Goal: Task Accomplishment & Management: Use online tool/utility

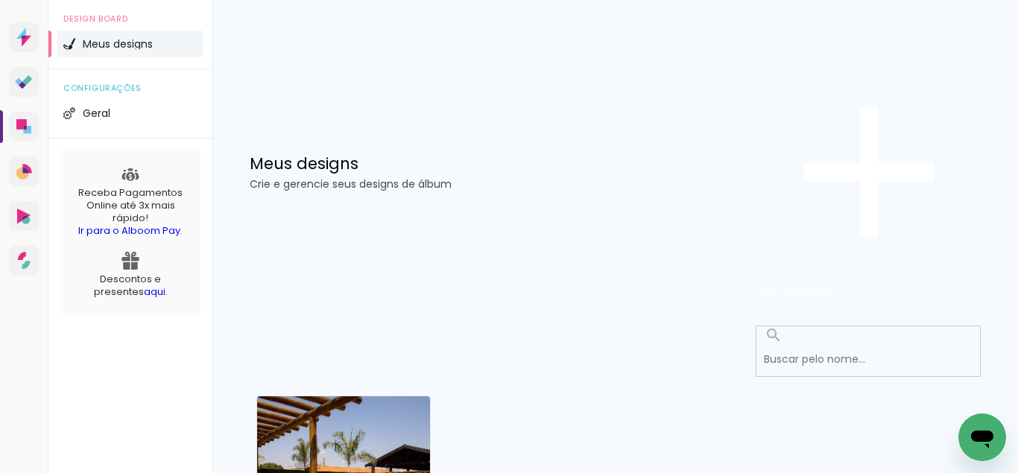
click at [373, 389] on div "Criado em 07/10/25 Catarina, 1 ano 101 imagens ∙ 0 lâminas Abrir Fazer uma cópi…" at bounding box center [343, 480] width 186 height 182
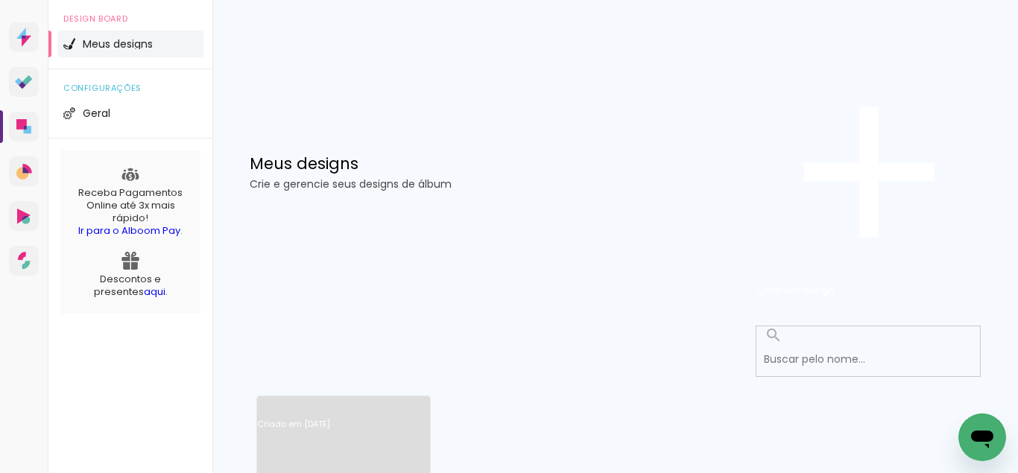
click at [368, 402] on link "Criado em [DATE]" at bounding box center [343, 444] width 173 height 84
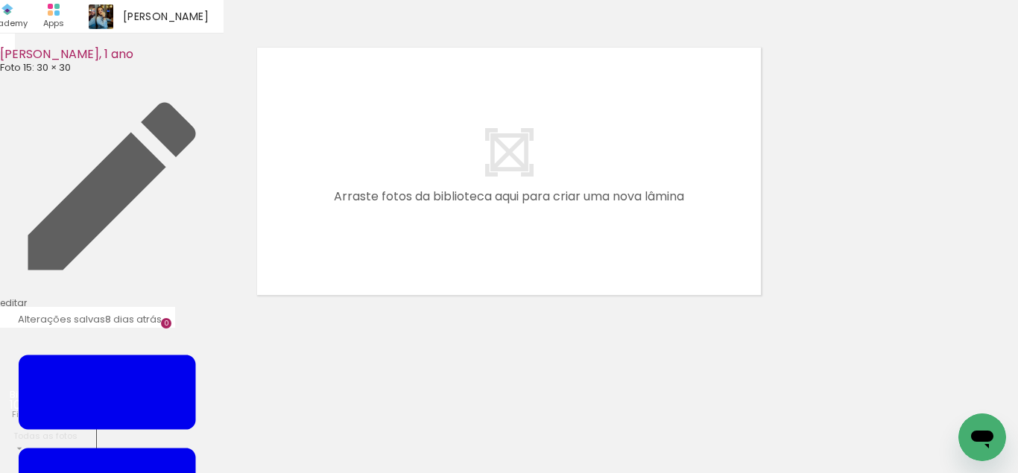
scroll to position [0, 1809]
drag, startPoint x: 334, startPoint y: 468, endPoint x: 315, endPoint y: 463, distance: 19.3
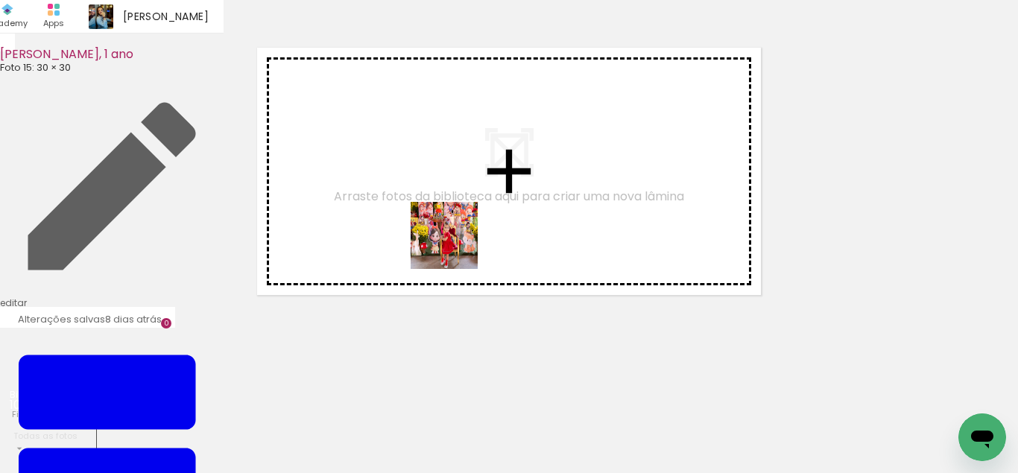
drag, startPoint x: 389, startPoint y: 439, endPoint x: 455, endPoint y: 247, distance: 203.3
click at [455, 247] on quentale-workspace at bounding box center [509, 236] width 1018 height 473
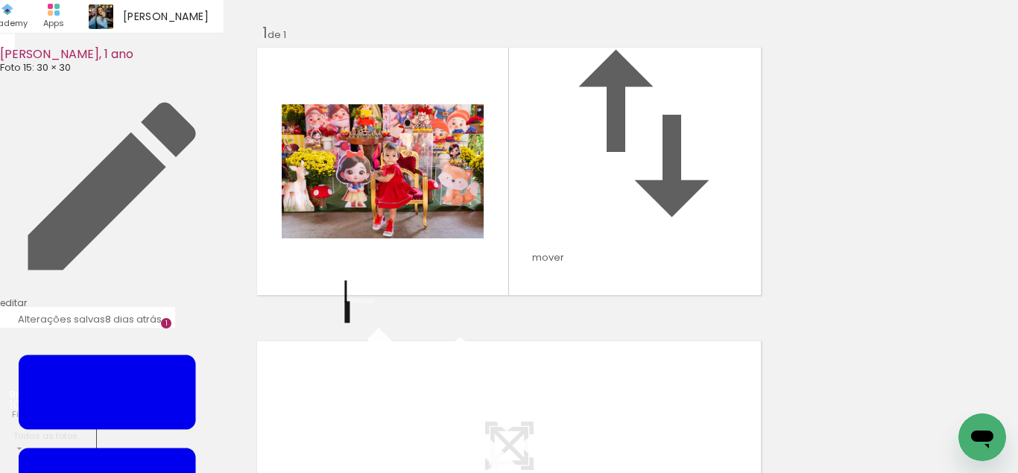
scroll to position [224, 0]
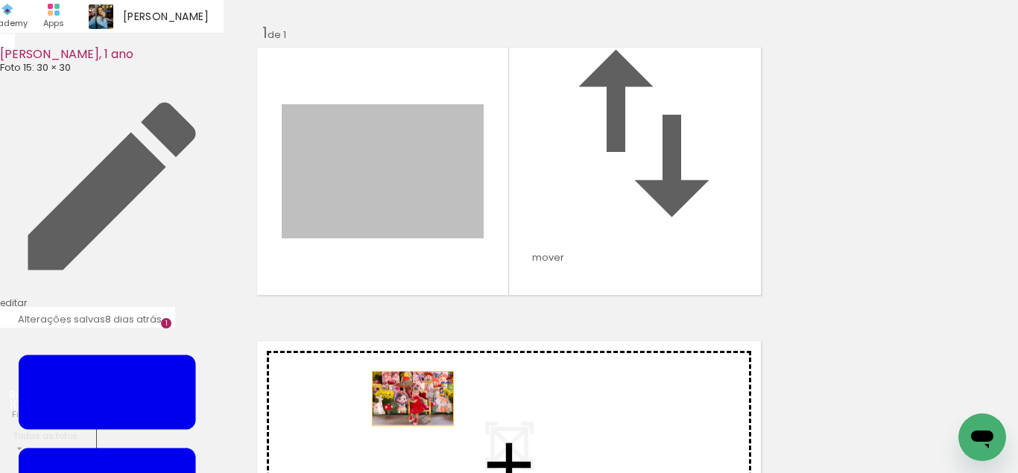
drag, startPoint x: 416, startPoint y: 86, endPoint x: 413, endPoint y: 250, distance: 163.9
click at [413, 250] on div "Inserir lâmina 1 de 1" at bounding box center [509, 299] width 1018 height 588
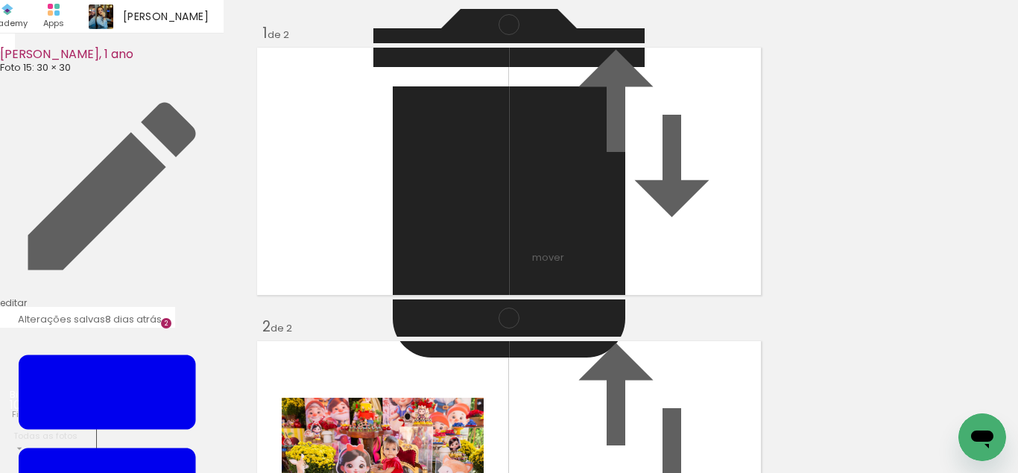
scroll to position [0, 1741]
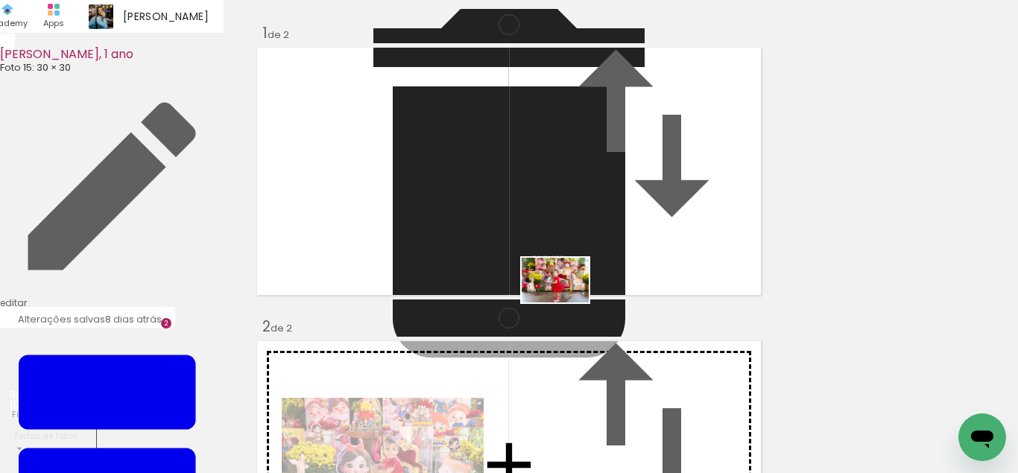
drag, startPoint x: 398, startPoint y: 440, endPoint x: 566, endPoint y: 302, distance: 217.1
click at [566, 302] on quentale-workspace at bounding box center [509, 236] width 1018 height 473
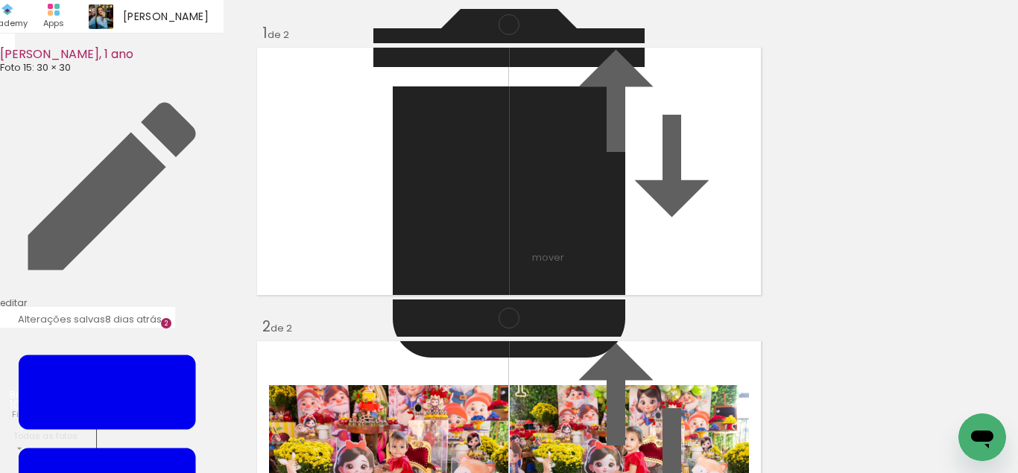
scroll to position [518, 0]
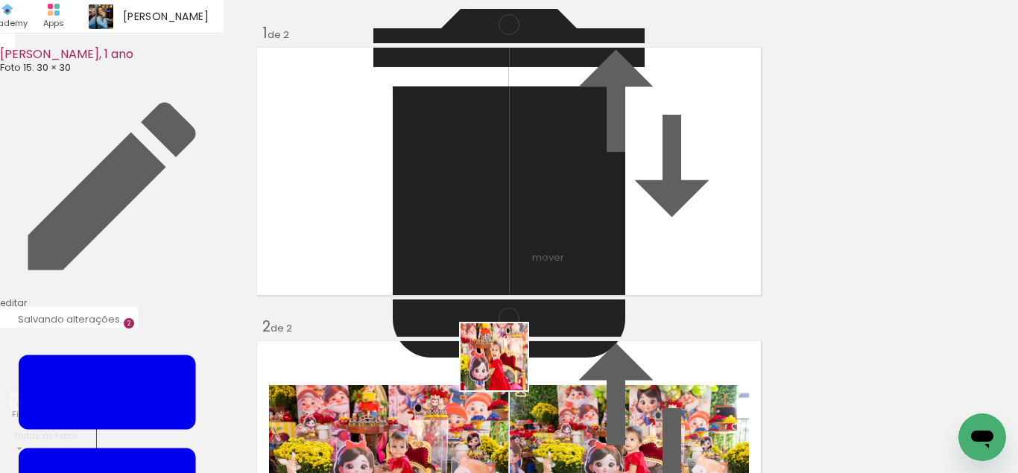
drag, startPoint x: 514, startPoint y: 411, endPoint x: 497, endPoint y: 340, distance: 72.8
click at [497, 340] on quentale-workspace at bounding box center [509, 236] width 1018 height 473
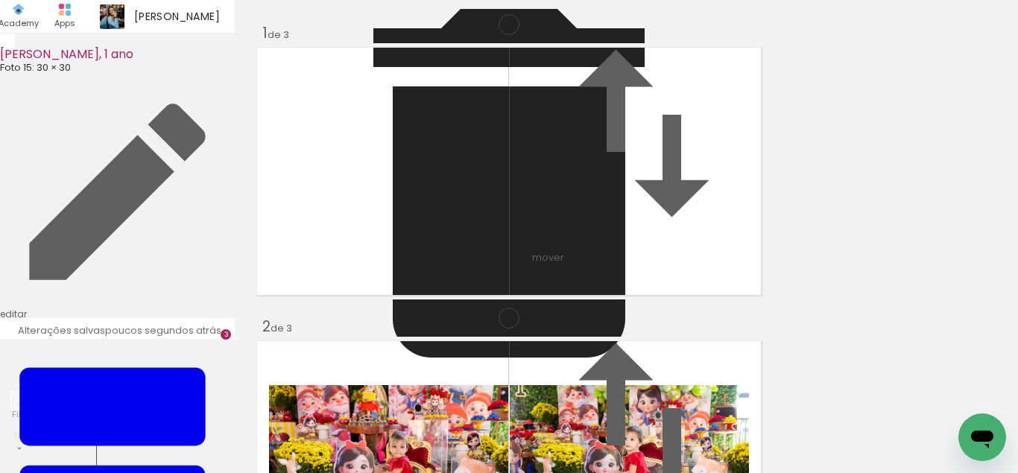
scroll to position [606, 0]
drag, startPoint x: 573, startPoint y: 422, endPoint x: 550, endPoint y: 254, distance: 169.2
click at [550, 254] on quentale-workspace at bounding box center [509, 236] width 1018 height 473
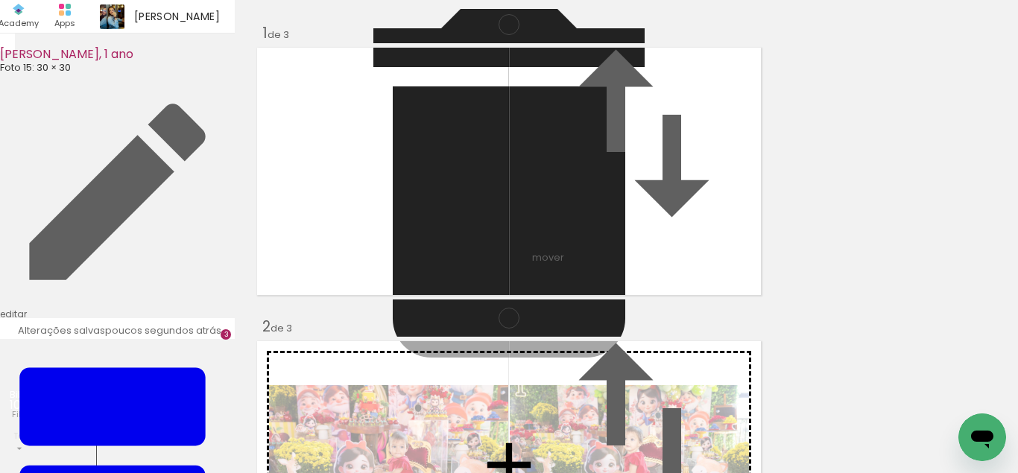
drag, startPoint x: 579, startPoint y: 314, endPoint x: 574, endPoint y: 135, distance: 178.9
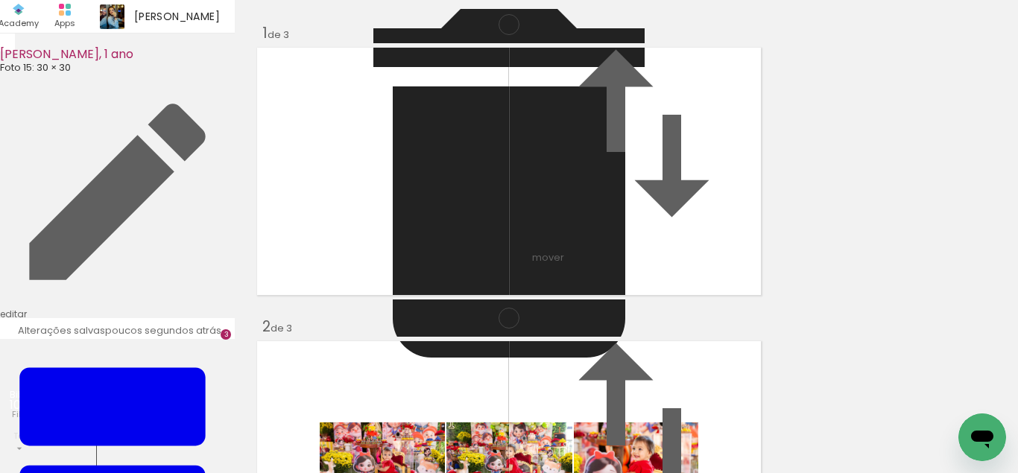
scroll to position [308, 0]
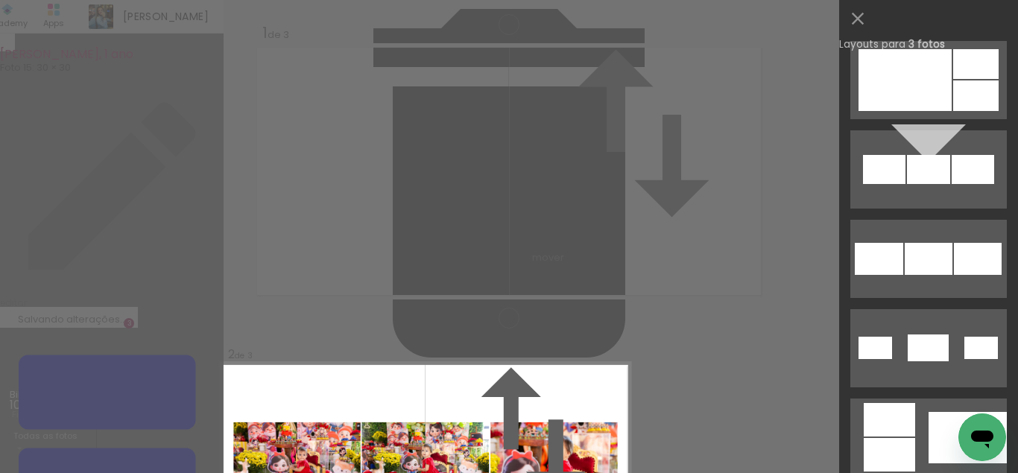
scroll to position [514, 0]
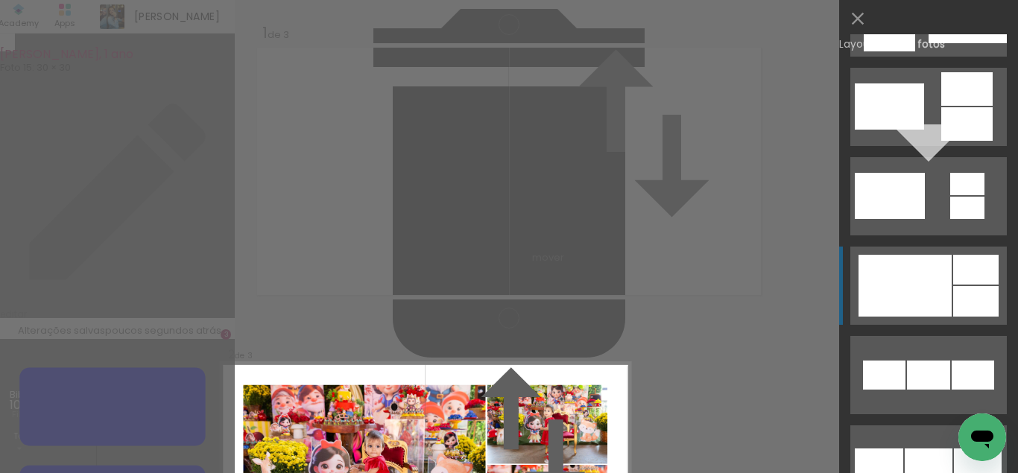
click at [928, 267] on div at bounding box center [904, 286] width 93 height 62
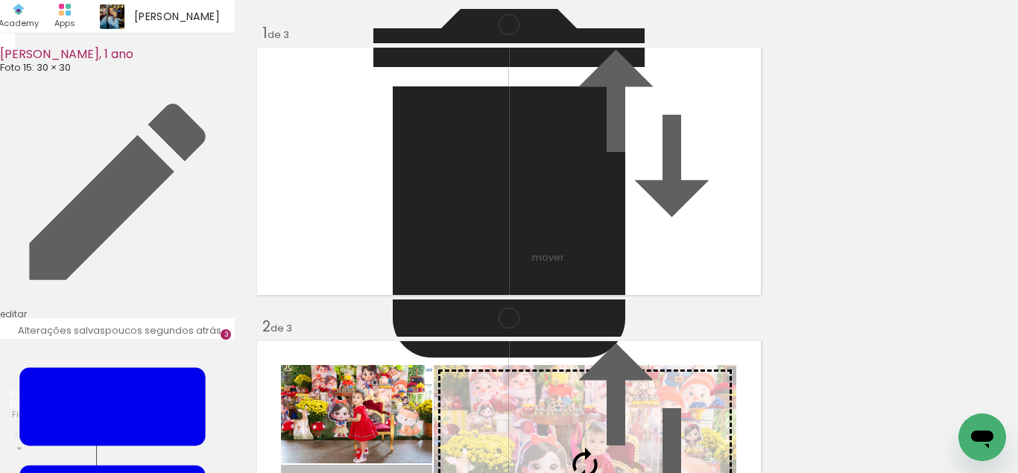
drag, startPoint x: 368, startPoint y: 297, endPoint x: 541, endPoint y: 293, distance: 172.9
click at [0, 0] on slot at bounding box center [0, 0] width 0 height 0
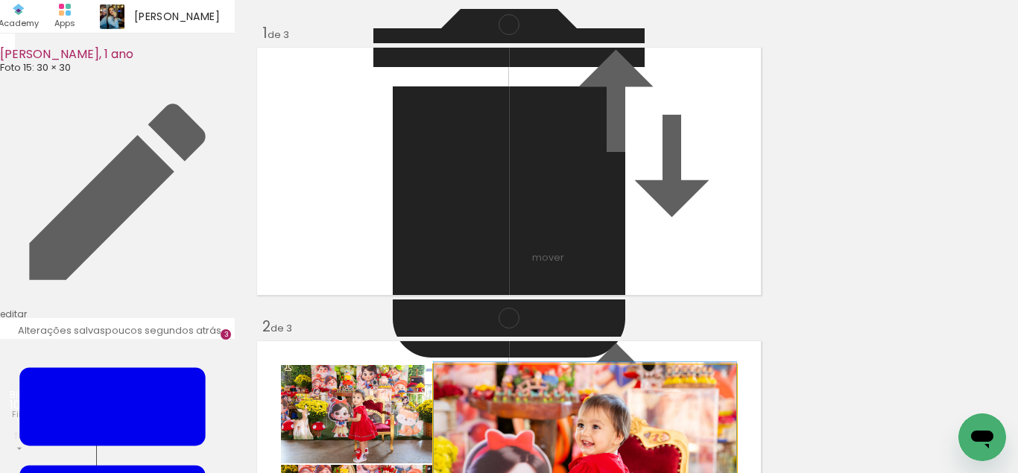
drag, startPoint x: 601, startPoint y: 208, endPoint x: 603, endPoint y: 191, distance: 16.5
click at [603, 337] on album-spread "2 de 3" at bounding box center [509, 465] width 513 height 256
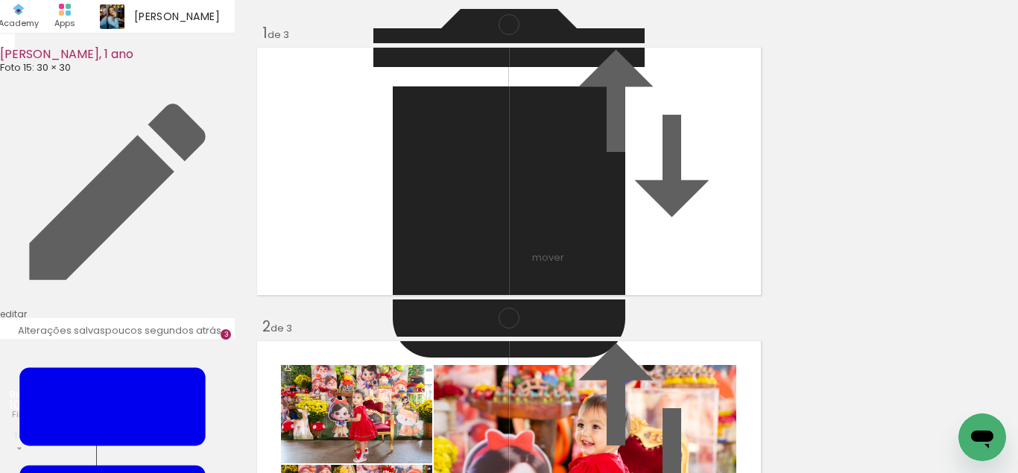
scroll to position [0, 1925]
drag, startPoint x: 464, startPoint y: 440, endPoint x: 540, endPoint y: 292, distance: 166.6
click at [540, 292] on quentale-workspace at bounding box center [509, 236] width 1018 height 473
drag, startPoint x: 563, startPoint y: 414, endPoint x: 612, endPoint y: 288, distance: 134.9
click at [612, 288] on quentale-workspace at bounding box center [509, 236] width 1018 height 473
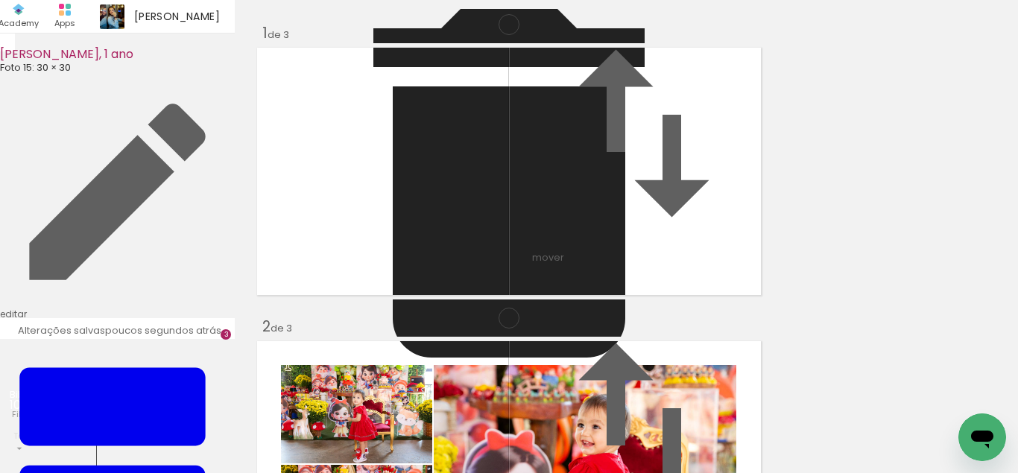
scroll to position [720, 0]
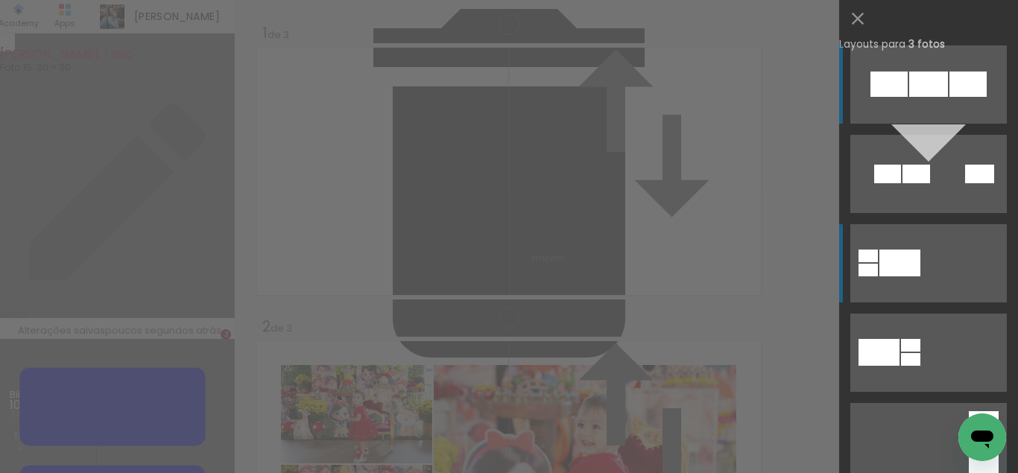
scroll to position [606, 0]
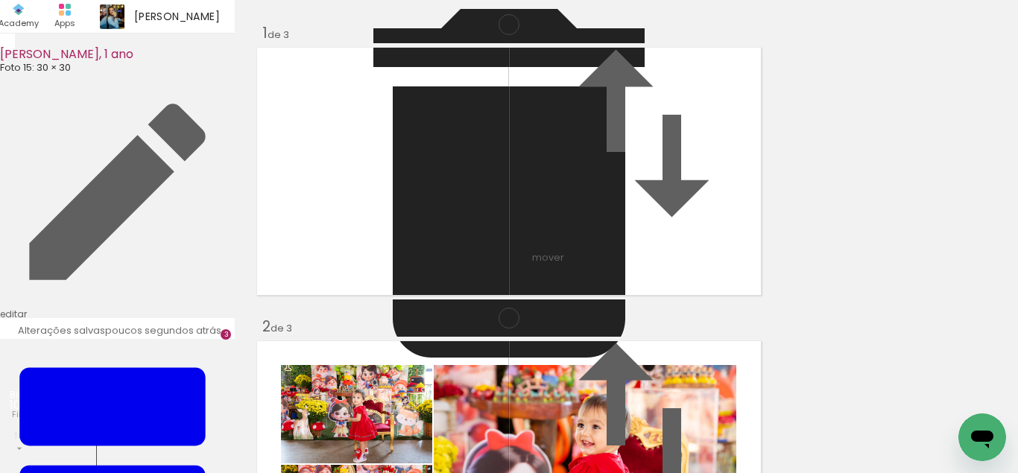
scroll to position [298, 0]
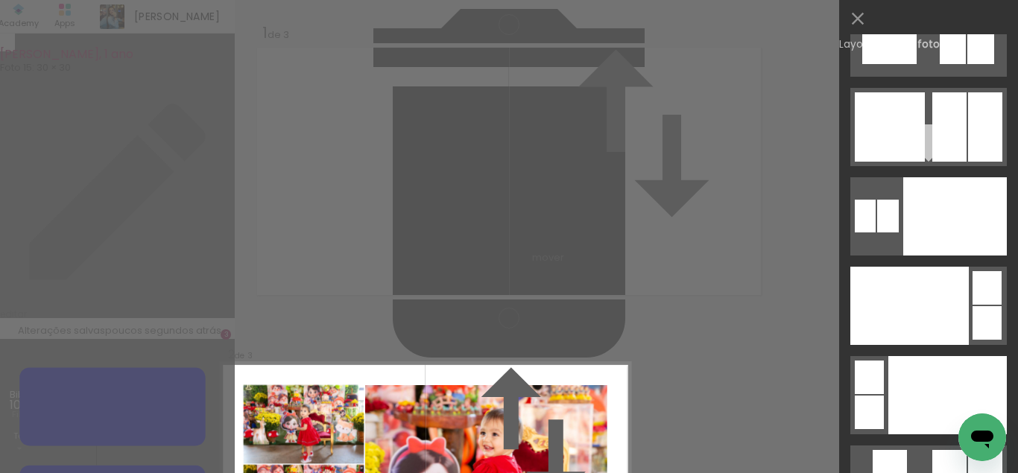
scroll to position [18983, 0]
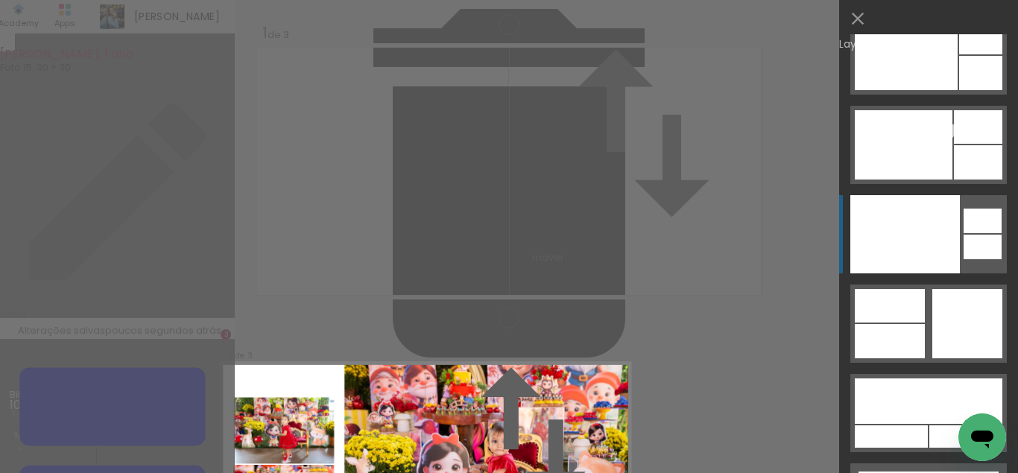
click at [914, 224] on div at bounding box center [905, 234] width 110 height 78
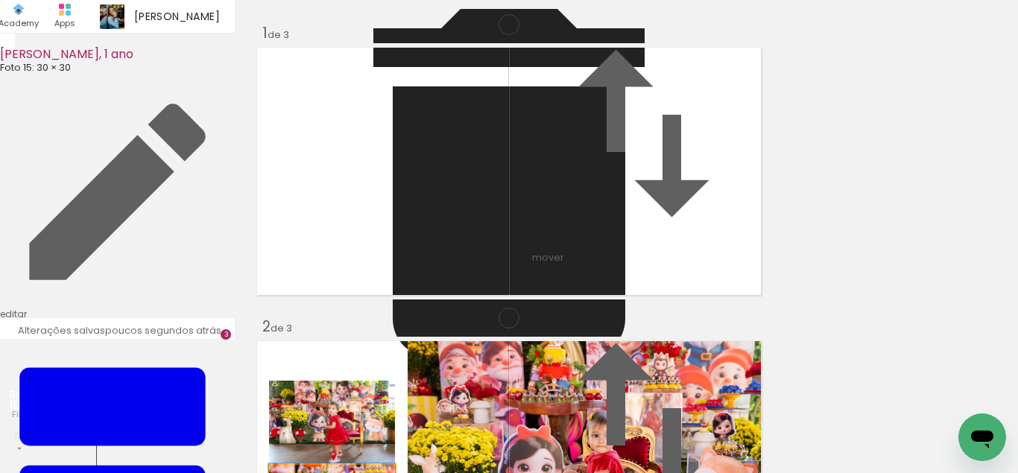
drag, startPoint x: 385, startPoint y: 276, endPoint x: 492, endPoint y: 262, distance: 107.6
click at [0, 0] on slot at bounding box center [0, 0] width 0 height 0
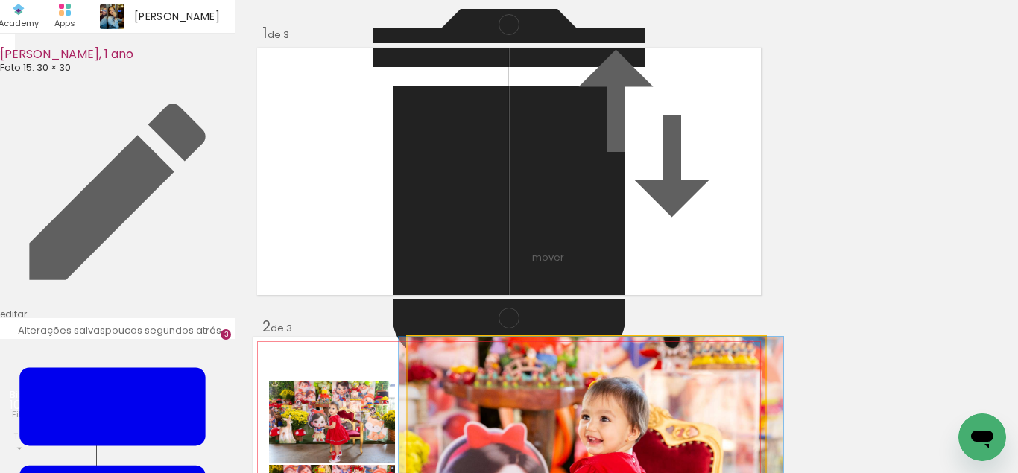
click at [650, 337] on album-spread "2 de 3" at bounding box center [509, 465] width 513 height 256
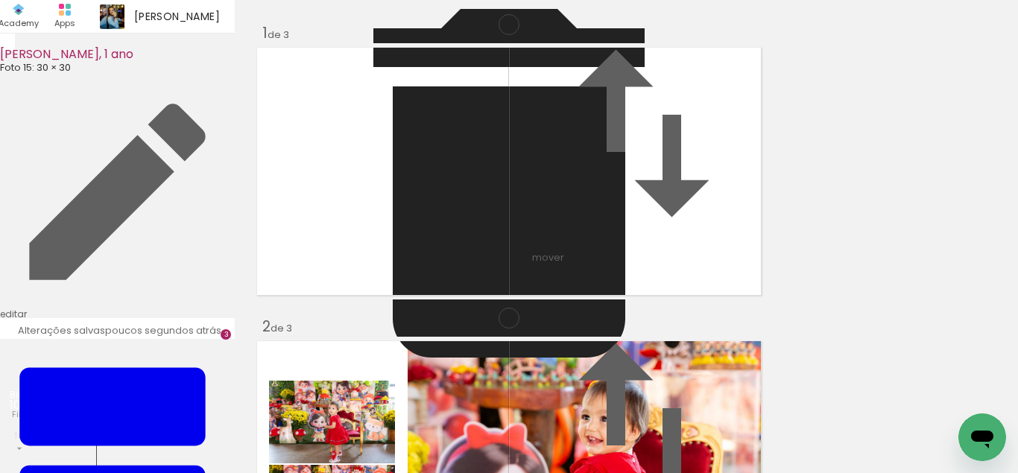
scroll to position [621, 0]
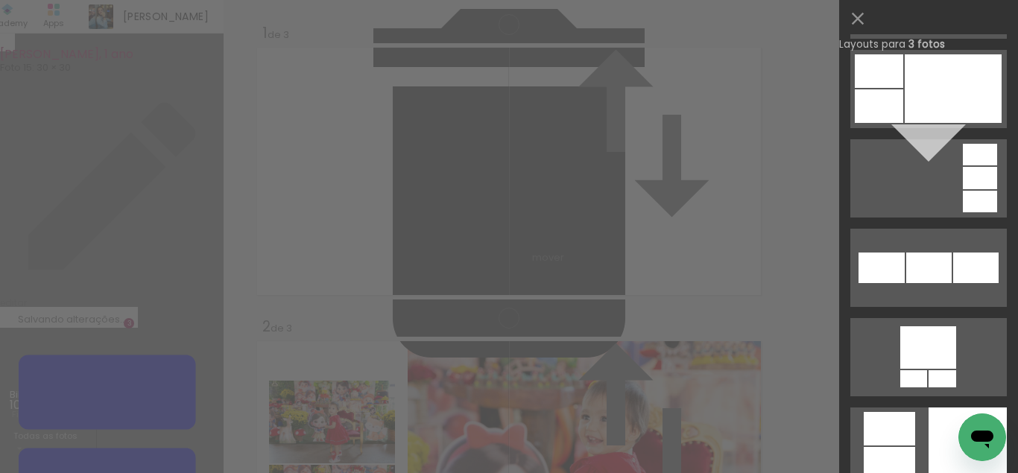
scroll to position [3599, 0]
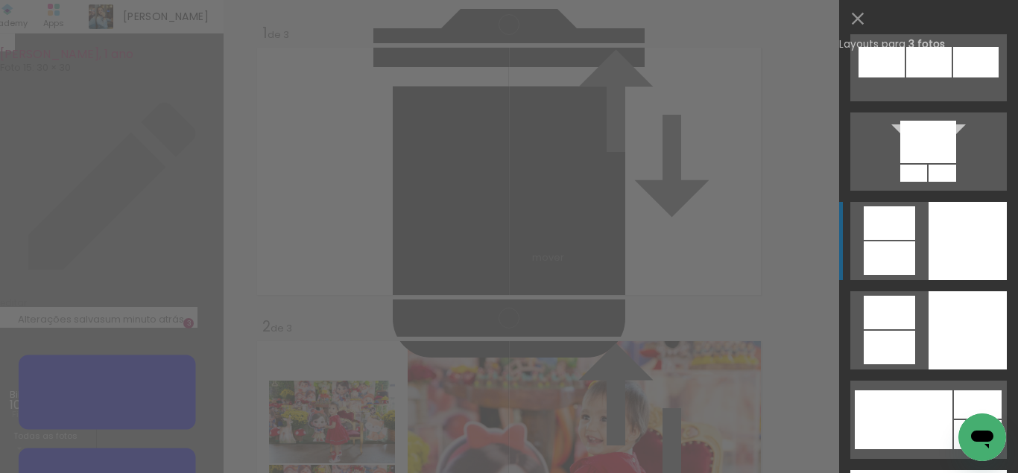
click at [954, 242] on div at bounding box center [967, 241] width 78 height 78
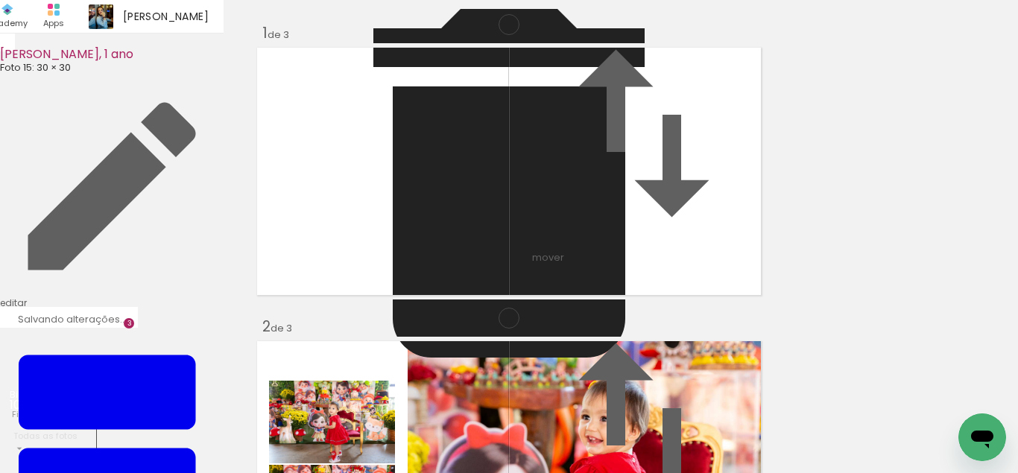
scroll to position [606, 0]
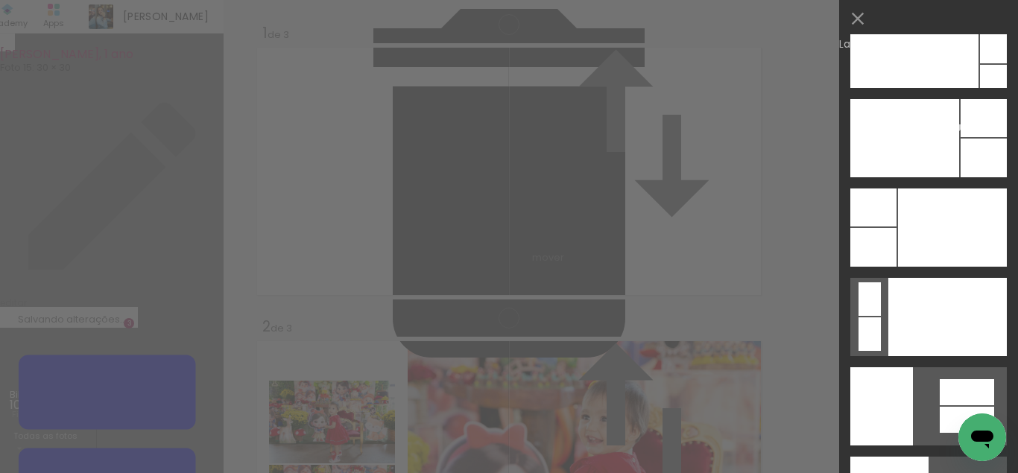
scroll to position [18507, 0]
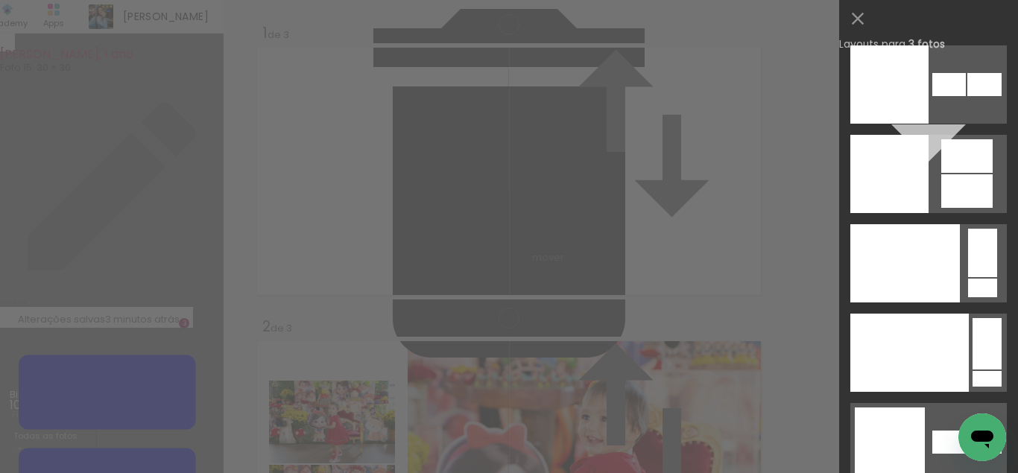
click at [931, 155] on quentale-layouter at bounding box center [928, 174] width 156 height 78
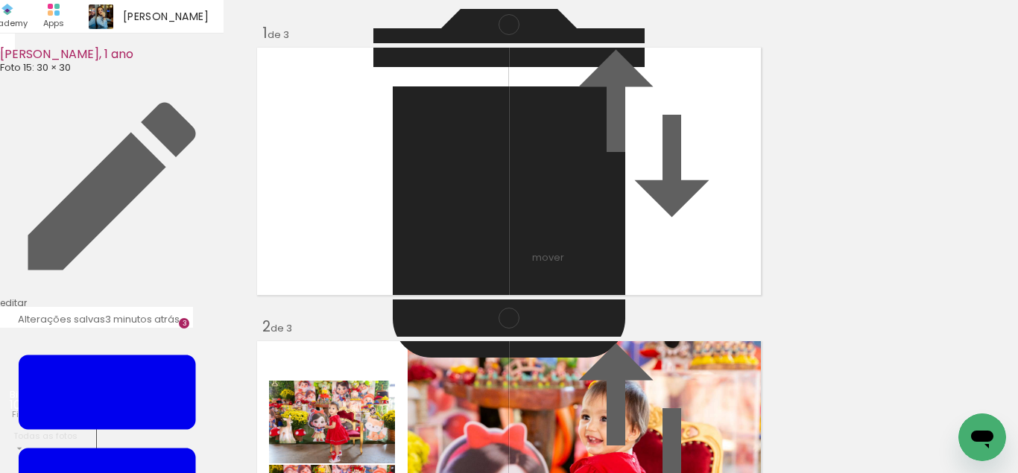
scroll to position [709, 0]
drag, startPoint x: 463, startPoint y: 223, endPoint x: 449, endPoint y: 223, distance: 13.4
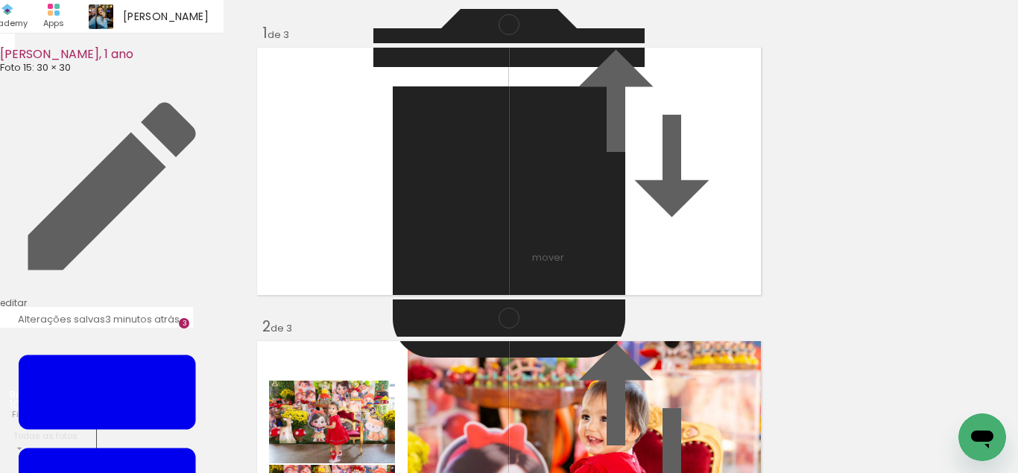
drag, startPoint x: 633, startPoint y: 189, endPoint x: 388, endPoint y: 232, distance: 248.2
click at [0, 0] on slot at bounding box center [0, 0] width 0 height 0
drag, startPoint x: 668, startPoint y: 201, endPoint x: 668, endPoint y: 191, distance: 9.7
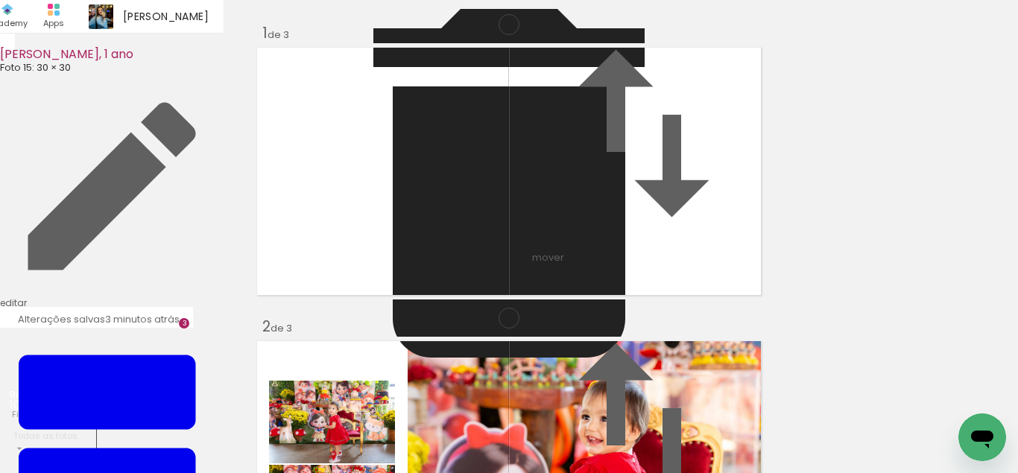
drag, startPoint x: 649, startPoint y: 295, endPoint x: 650, endPoint y: 282, distance: 12.8
drag, startPoint x: 428, startPoint y: 433, endPoint x: 525, endPoint y: 355, distance: 123.9
click at [462, 285] on quentale-workspace at bounding box center [509, 236] width 1018 height 473
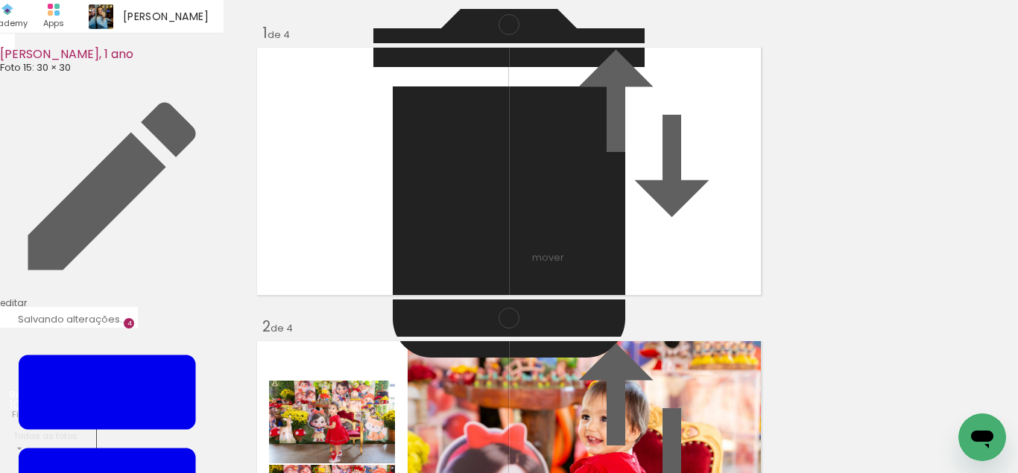
scroll to position [899, 0]
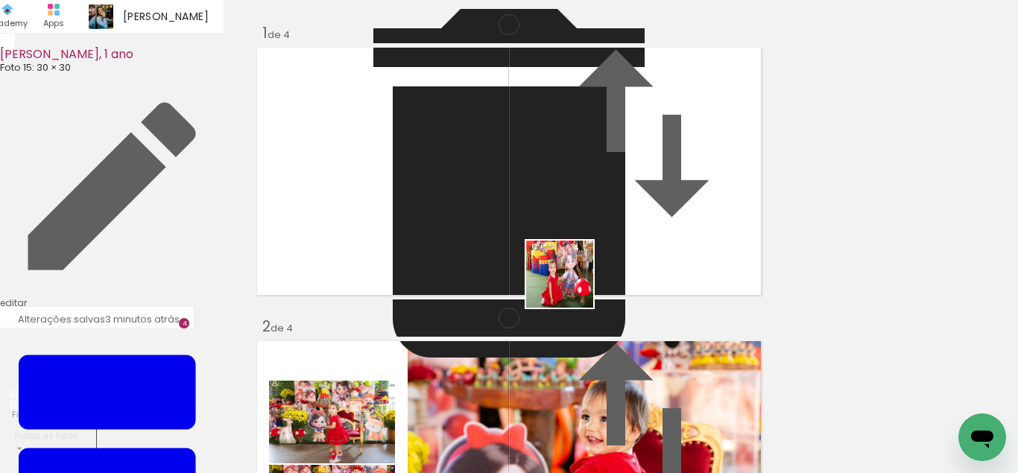
drag, startPoint x: 525, startPoint y: 419, endPoint x: 619, endPoint y: 414, distance: 94.7
click at [580, 262] on quentale-workspace at bounding box center [509, 236] width 1018 height 473
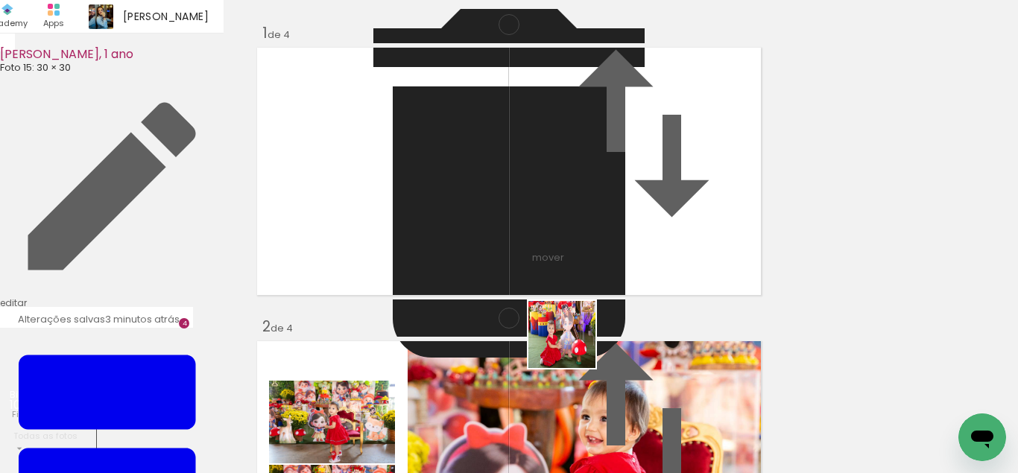
drag, startPoint x: 595, startPoint y: 435, endPoint x: 561, endPoint y: 317, distance: 123.1
click at [561, 317] on quentale-workspace at bounding box center [509, 236] width 1018 height 473
drag, startPoint x: 671, startPoint y: 422, endPoint x: 633, endPoint y: 250, distance: 175.5
click at [633, 250] on quentale-workspace at bounding box center [509, 236] width 1018 height 473
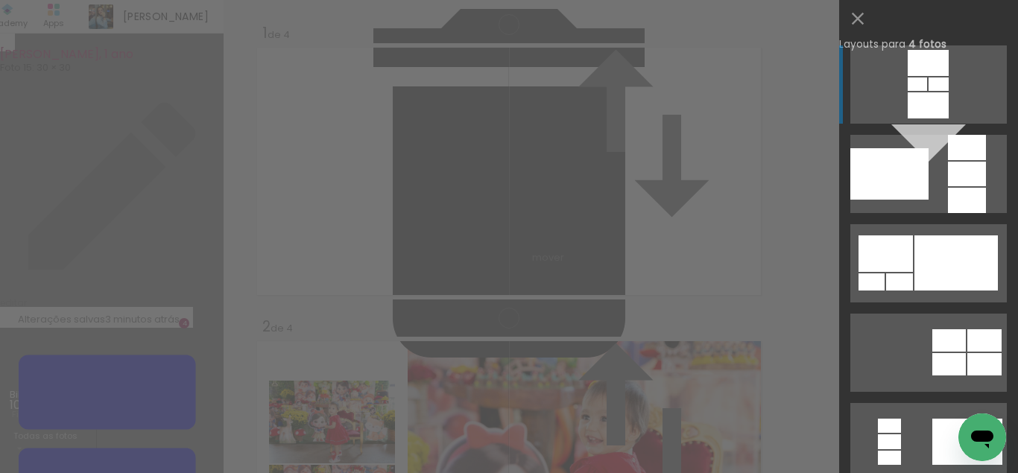
scroll to position [900, 0]
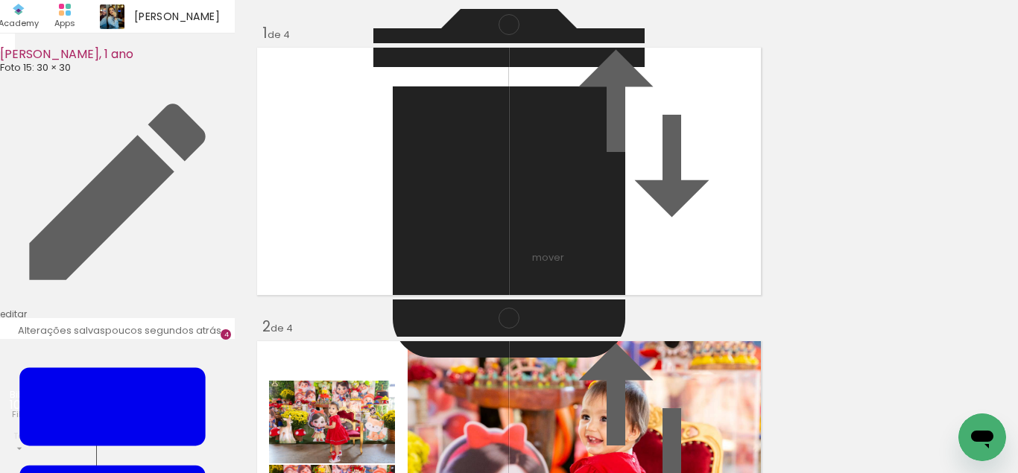
scroll to position [489, 0]
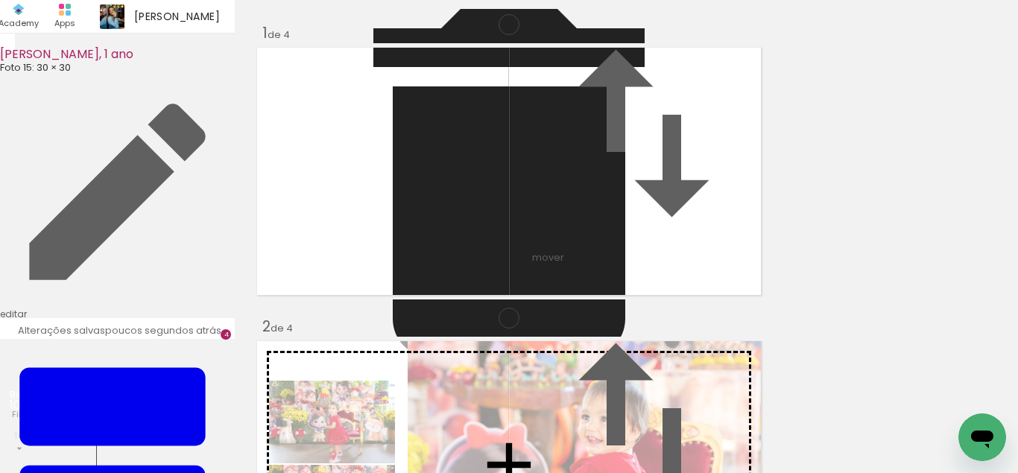
drag, startPoint x: 639, startPoint y: 290, endPoint x: 635, endPoint y: 143, distance: 146.8
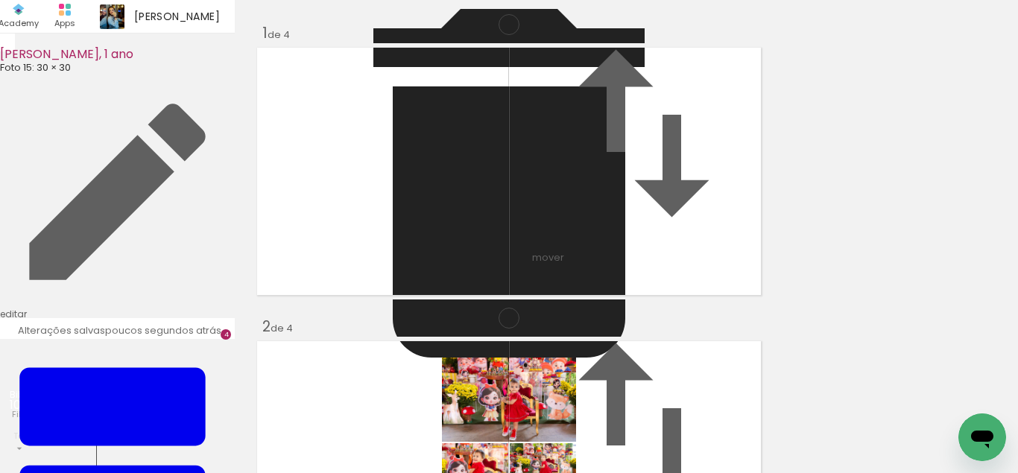
scroll to position [386, 0]
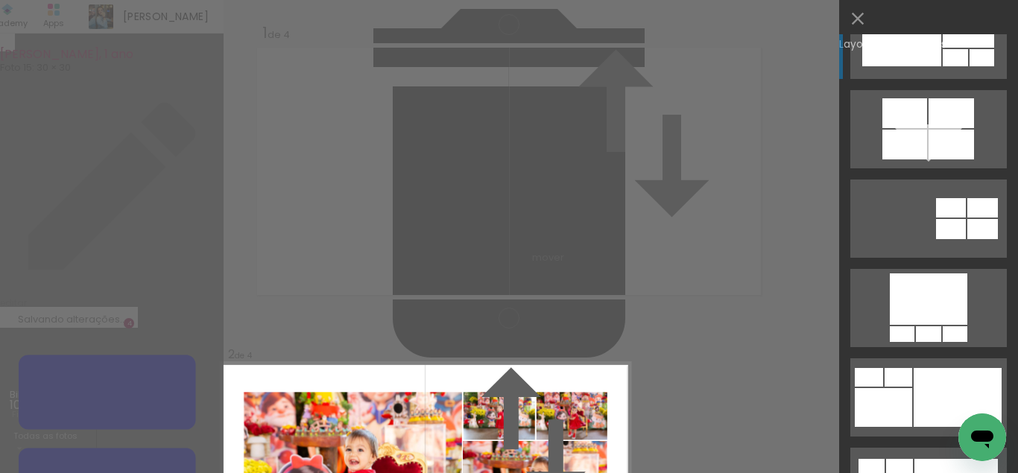
scroll to position [1234, 0]
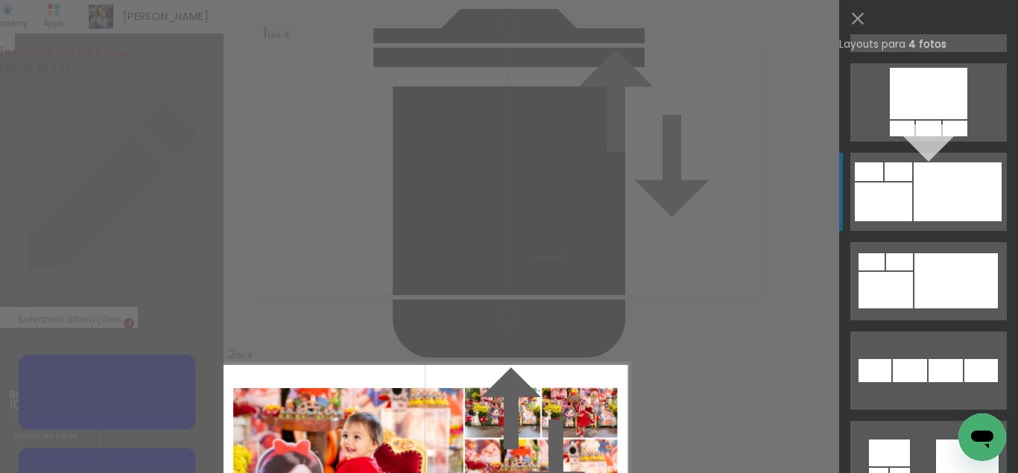
click at [923, 199] on div at bounding box center [957, 191] width 88 height 59
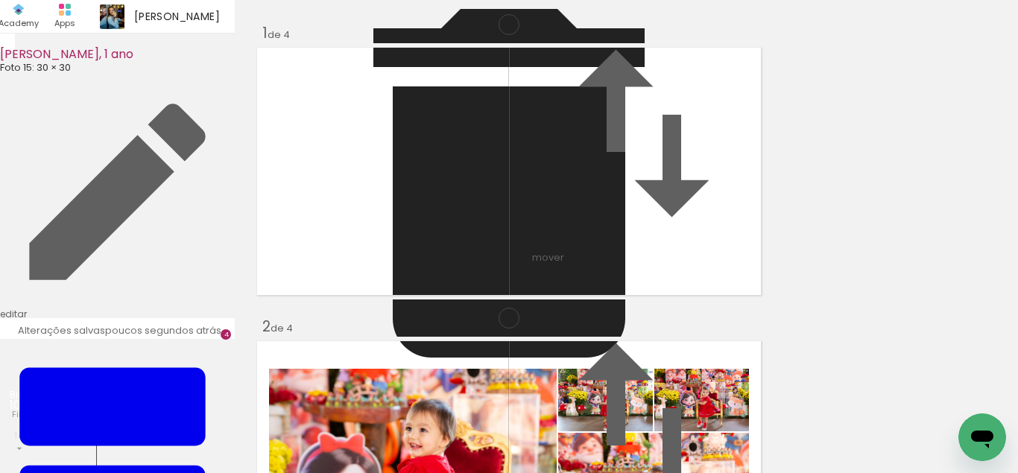
scroll to position [313, 0]
drag, startPoint x: 649, startPoint y: 290, endPoint x: 615, endPoint y: 181, distance: 114.1
click at [0, 0] on slot at bounding box center [0, 0] width 0 height 0
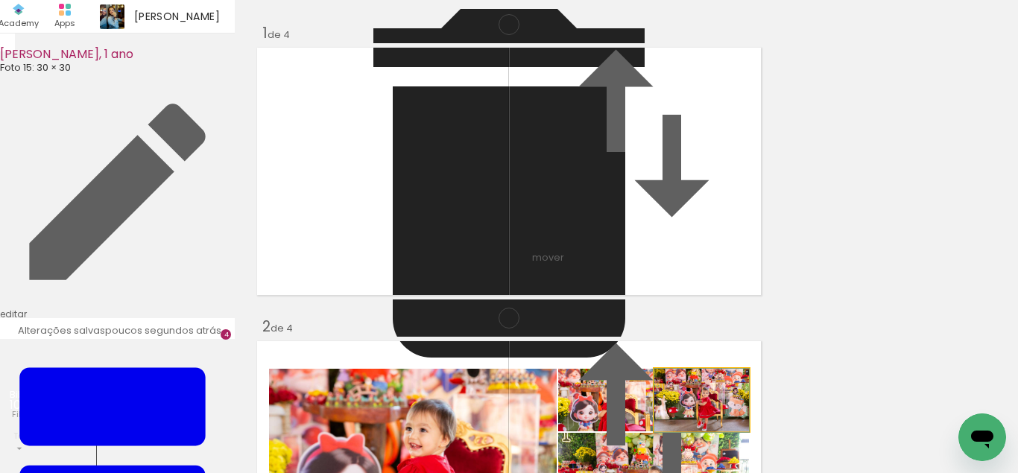
drag, startPoint x: 722, startPoint y: 173, endPoint x: 710, endPoint y: 255, distance: 82.8
click at [0, 0] on slot at bounding box center [0, 0] width 0 height 0
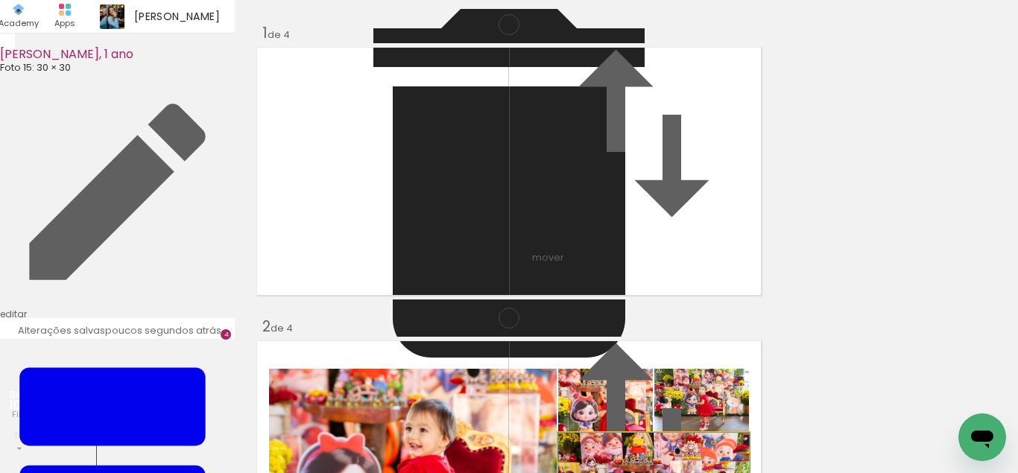
drag, startPoint x: 708, startPoint y: 276, endPoint x: 710, endPoint y: 259, distance: 18.0
click at [710, 337] on album-spread "2 de 4" at bounding box center [509, 465] width 513 height 256
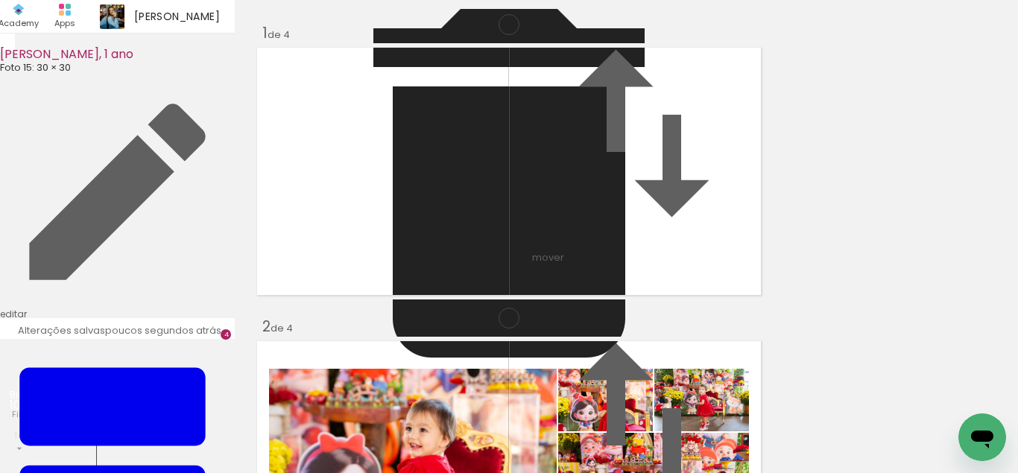
scroll to position [519, 0]
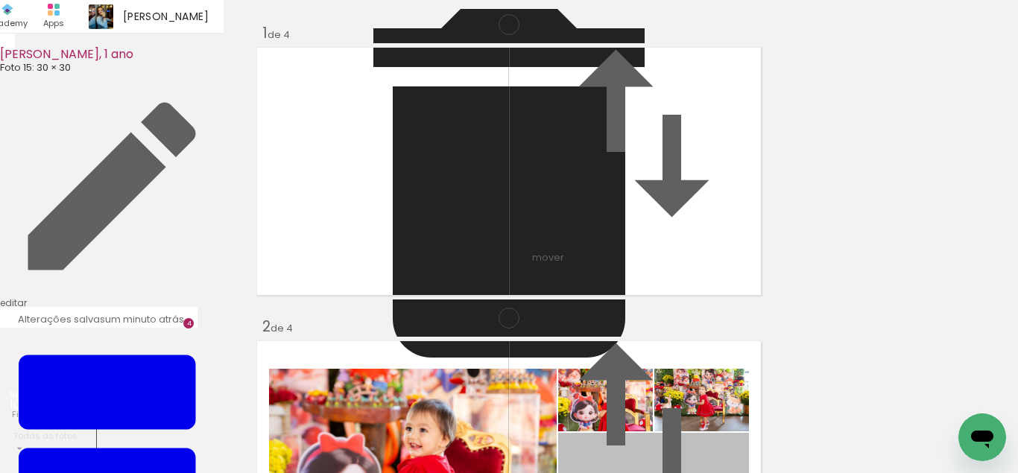
drag, startPoint x: 645, startPoint y: 104, endPoint x: 446, endPoint y: 301, distance: 280.3
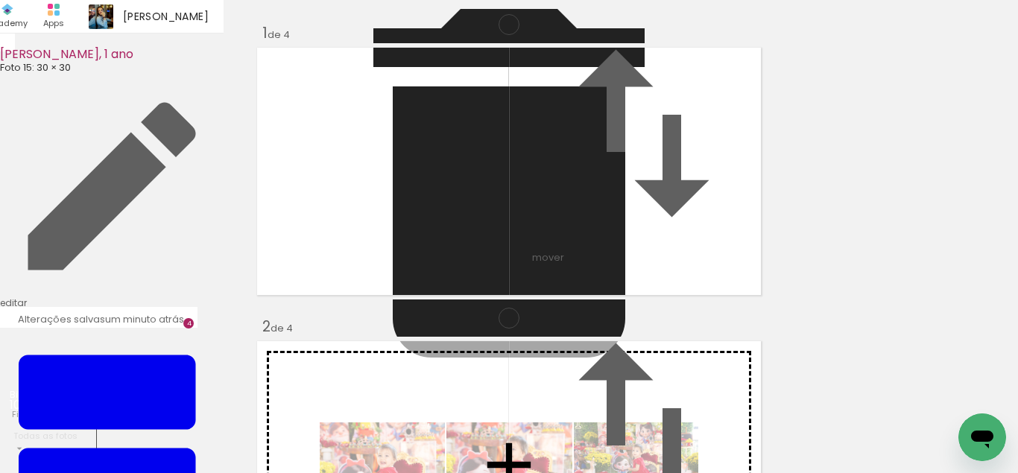
drag, startPoint x: 528, startPoint y: 335, endPoint x: 607, endPoint y: 116, distance: 232.9
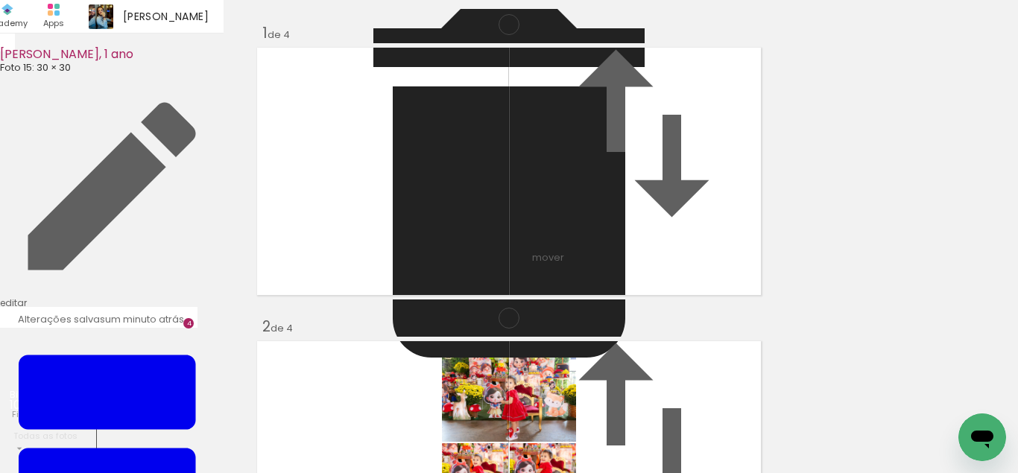
scroll to position [416, 0]
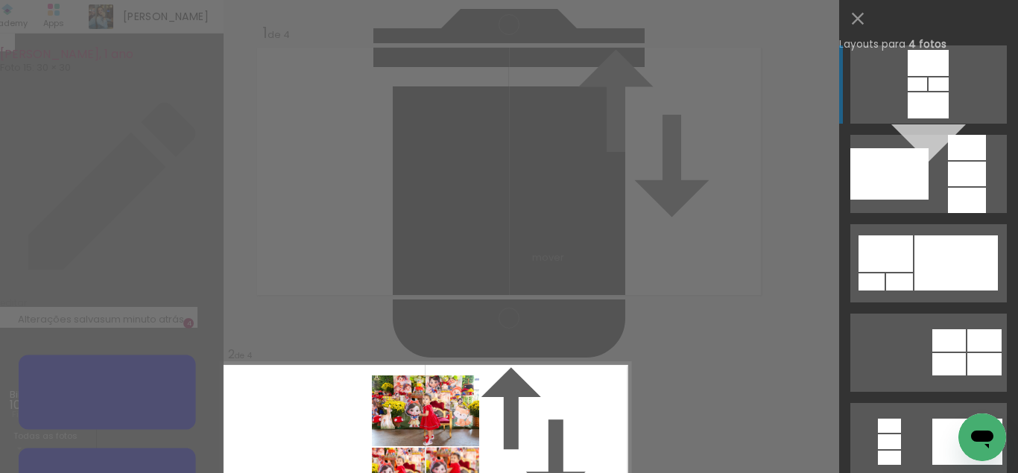
scroll to position [312, 0]
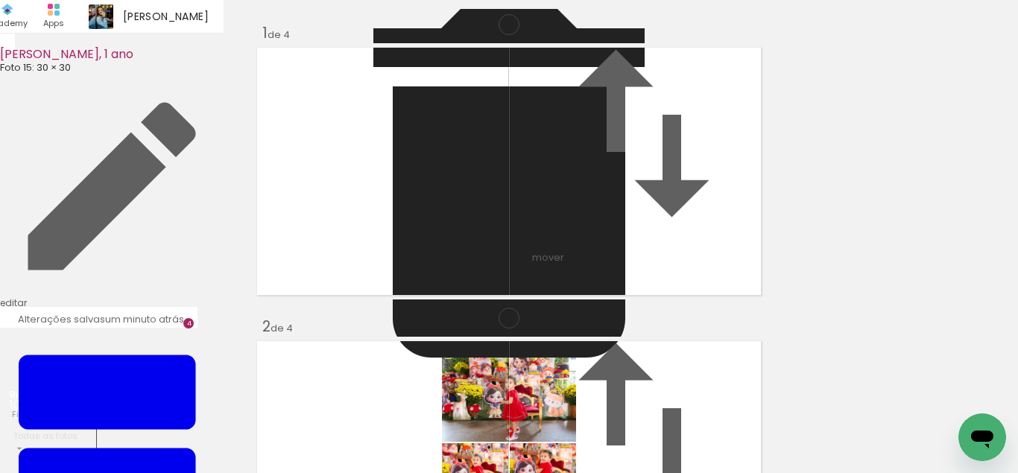
scroll to position [415, 0]
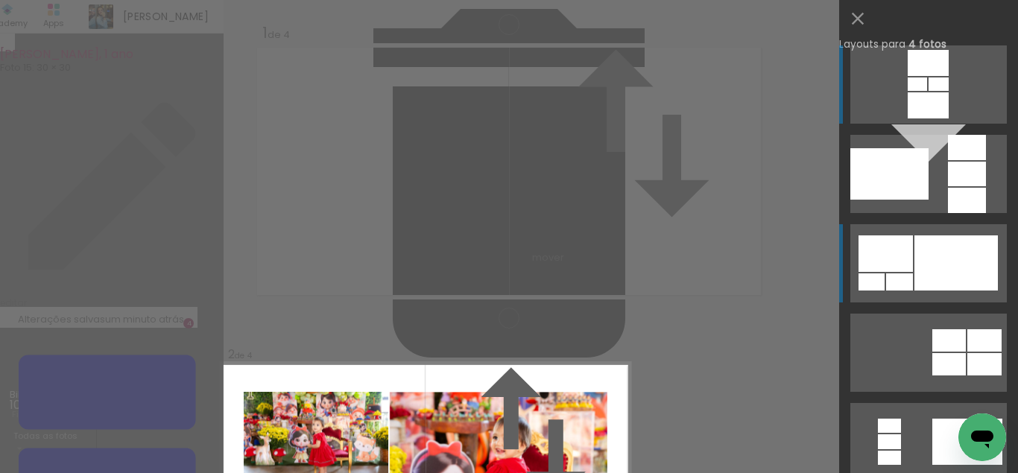
click at [898, 247] on div at bounding box center [885, 253] width 54 height 37
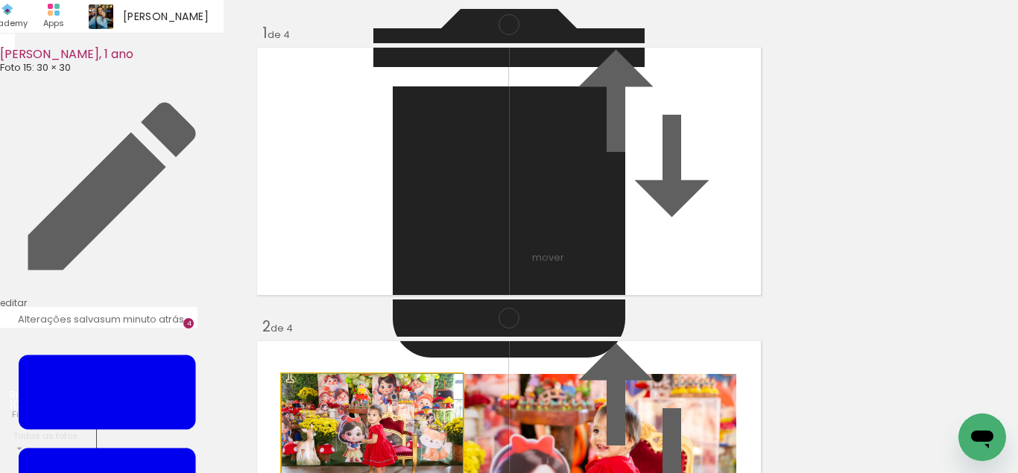
click at [396, 337] on album-spread "2 de 4" at bounding box center [509, 465] width 513 height 256
drag, startPoint x: 418, startPoint y: 310, endPoint x: 389, endPoint y: 212, distance: 101.8
click at [0, 0] on slot at bounding box center [0, 0] width 0 height 0
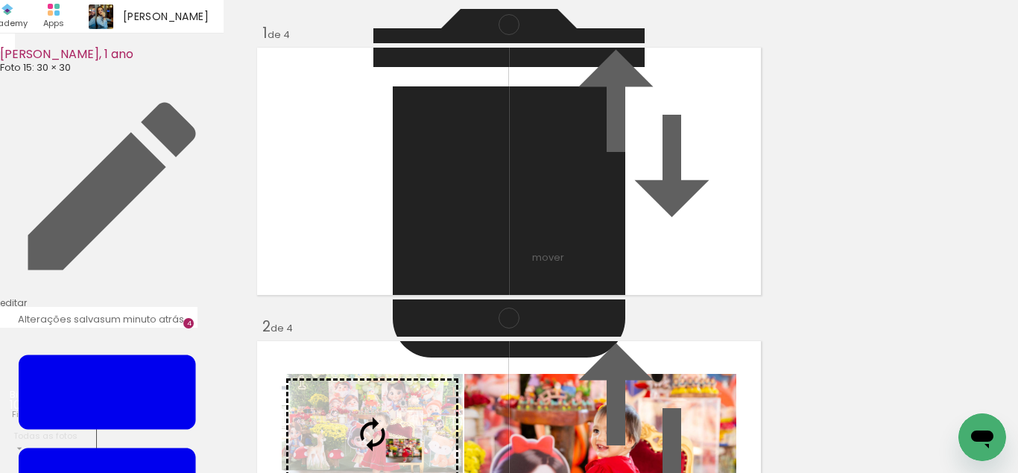
drag, startPoint x: 421, startPoint y: 288, endPoint x: 403, endPoint y: 212, distance: 78.8
click at [0, 0] on slot at bounding box center [0, 0] width 0 height 0
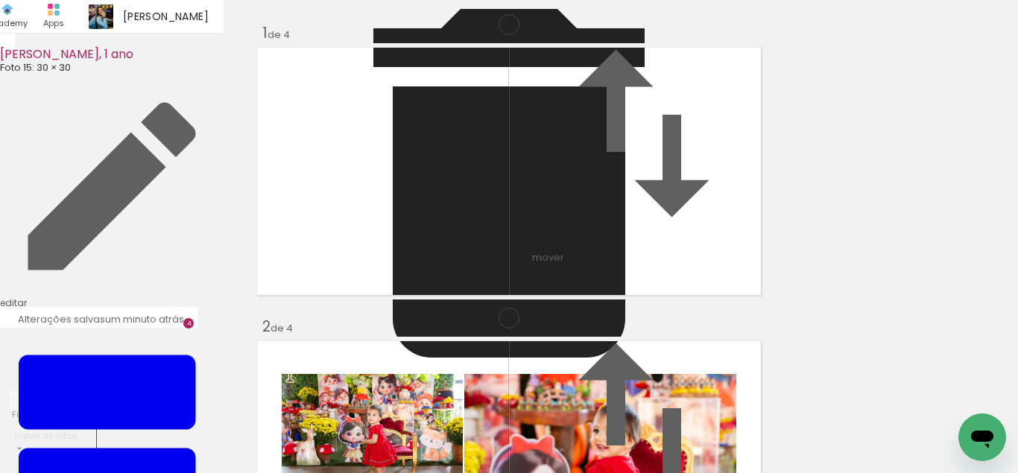
drag, startPoint x: 365, startPoint y: 270, endPoint x: 414, endPoint y: 278, distance: 49.1
click at [0, 0] on slot at bounding box center [0, 0] width 0 height 0
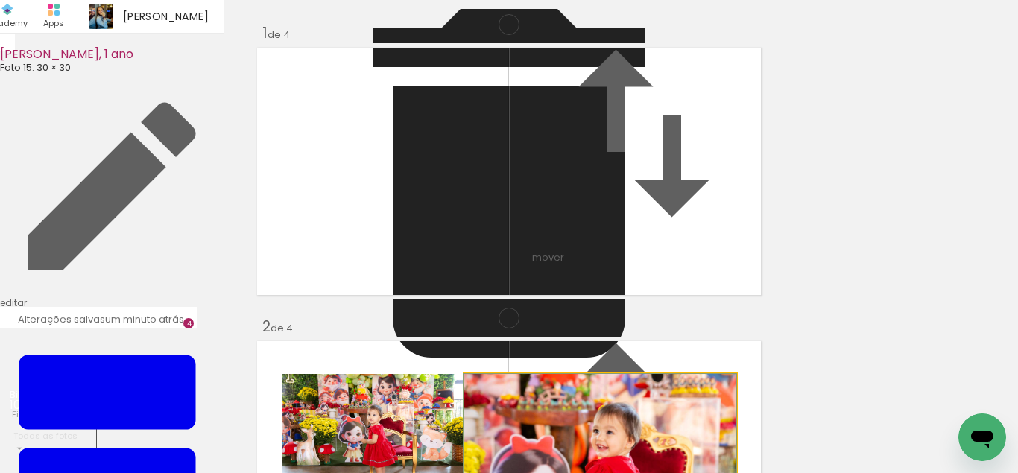
click at [592, 374] on quentale-photo at bounding box center [600, 465] width 272 height 182
drag, startPoint x: 574, startPoint y: 256, endPoint x: 425, endPoint y: 283, distance: 152.3
click at [0, 0] on slot at bounding box center [0, 0] width 0 height 0
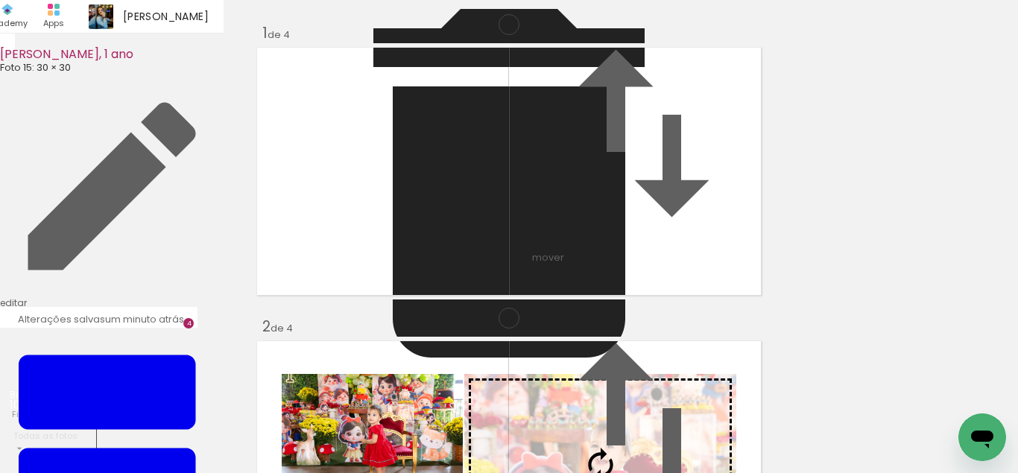
drag, startPoint x: 454, startPoint y: 284, endPoint x: 567, endPoint y: 264, distance: 114.3
click at [0, 0] on slot at bounding box center [0, 0] width 0 height 0
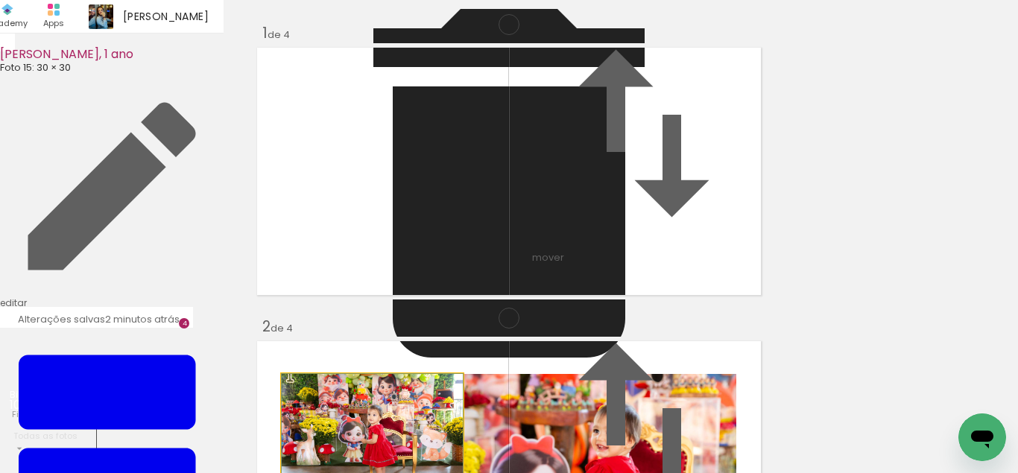
click at [379, 374] on quentale-photo at bounding box center [372, 434] width 181 height 121
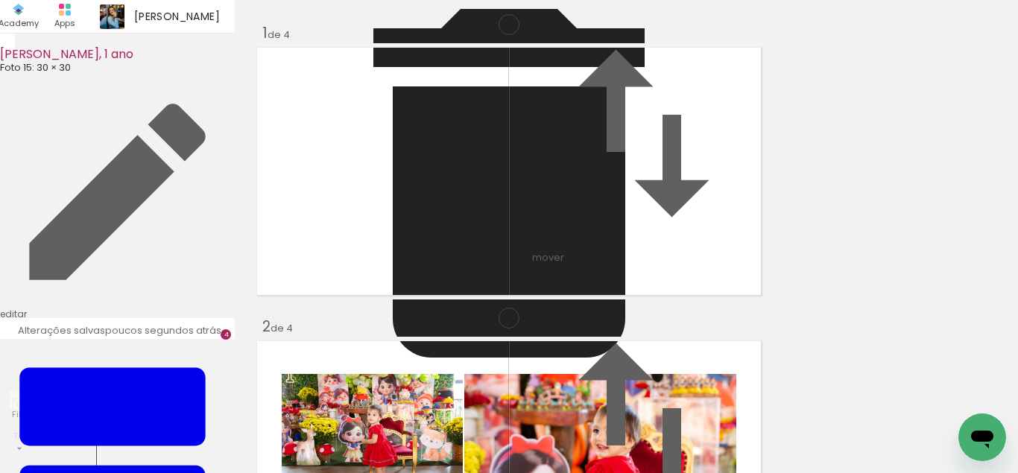
scroll to position [929, 0]
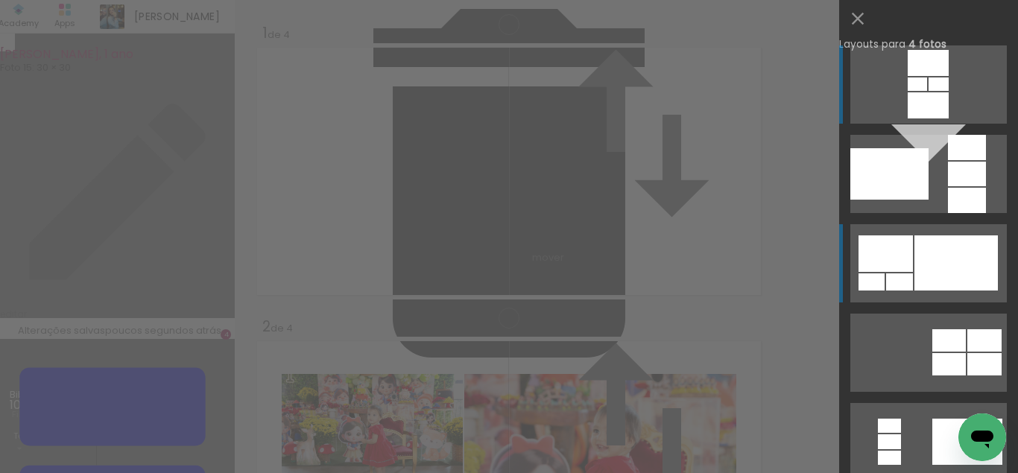
scroll to position [900, 0]
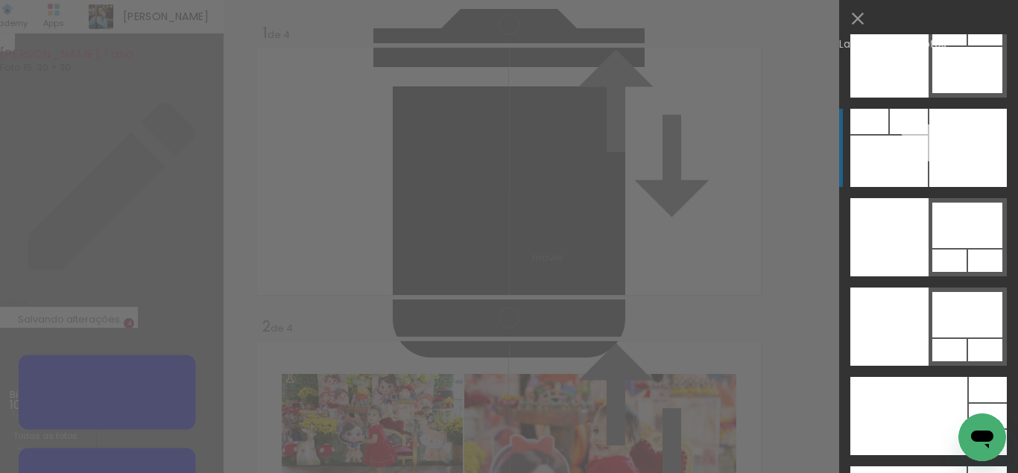
scroll to position [31574, 0]
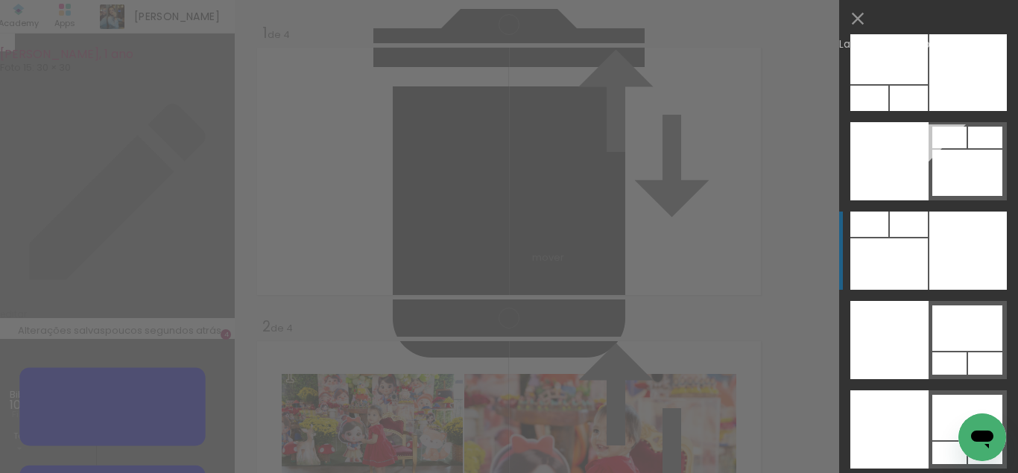
click at [940, 175] on div at bounding box center [967, 173] width 70 height 46
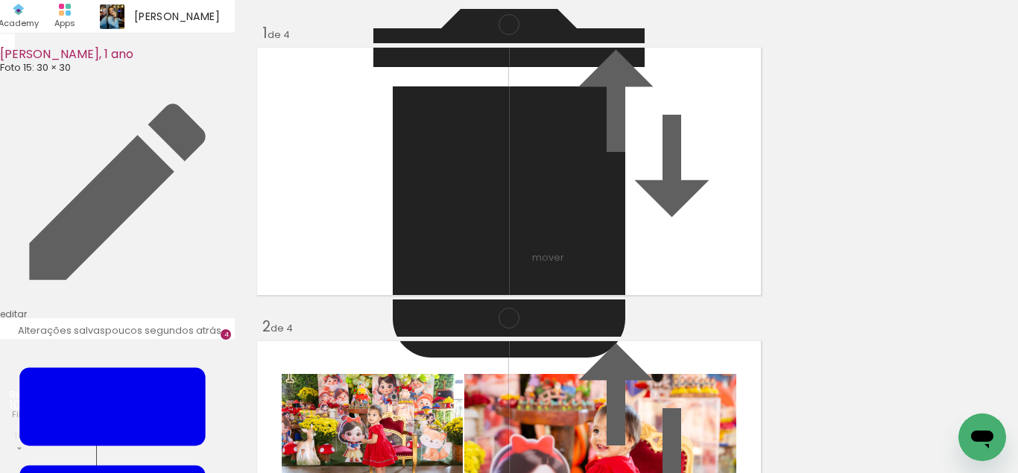
scroll to position [900, 0]
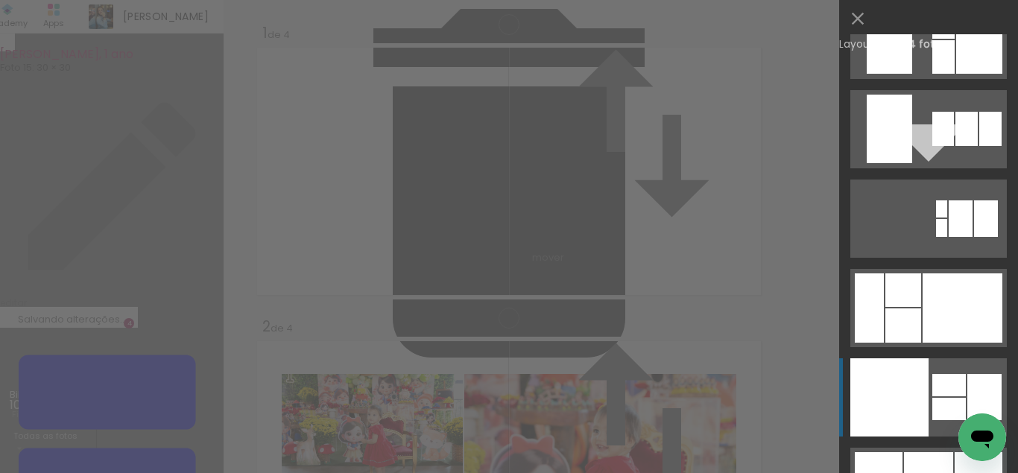
scroll to position [30725, 0]
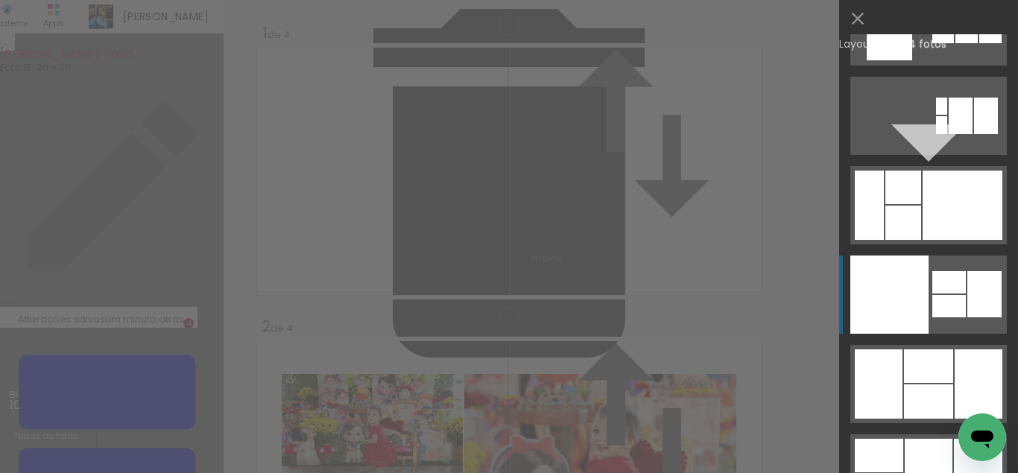
click at [950, 289] on div at bounding box center [949, 282] width 34 height 22
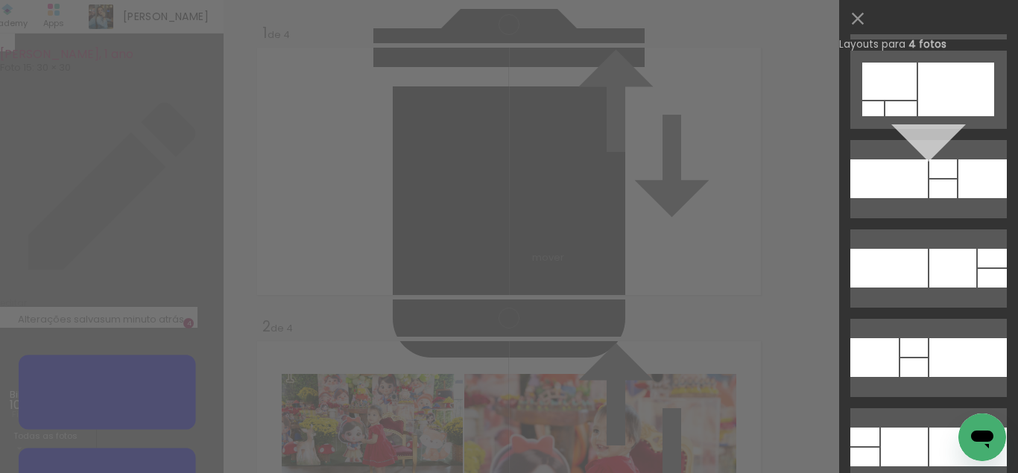
scroll to position [7223, 0]
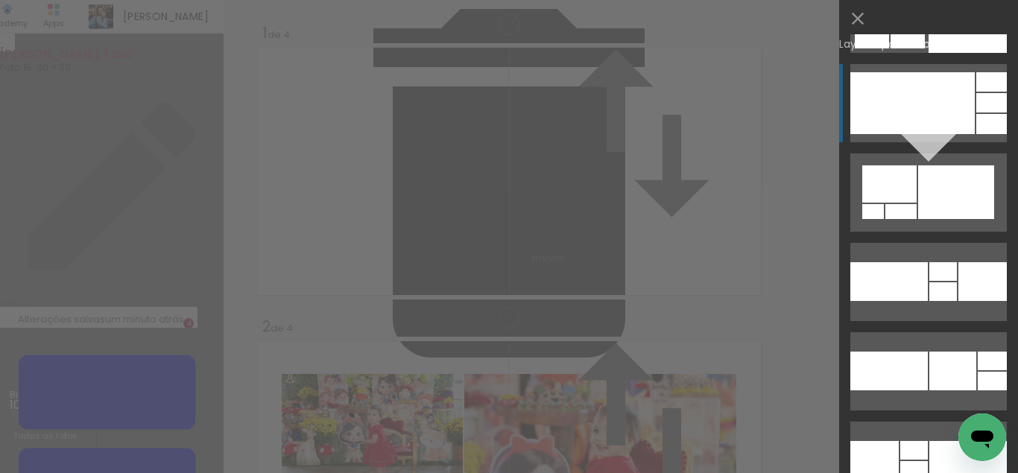
click at [948, 107] on div at bounding box center [912, 103] width 124 height 62
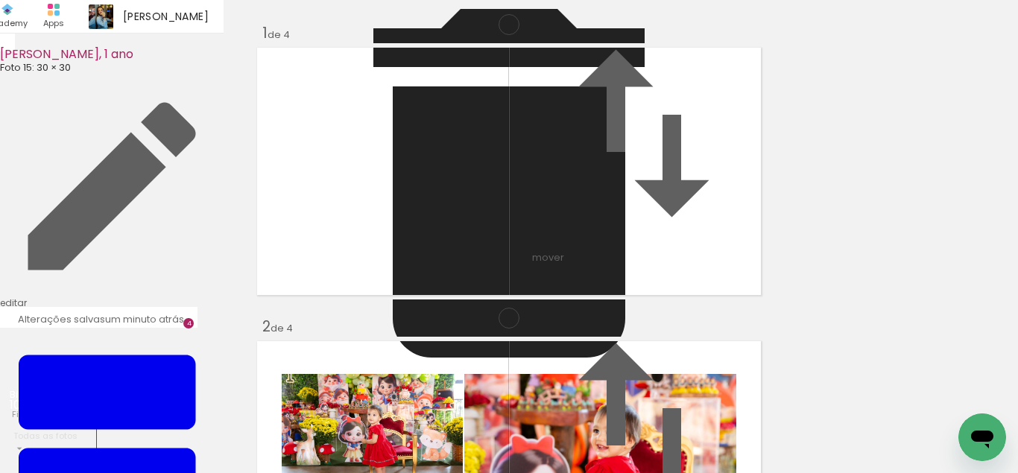
scroll to position [899, 0]
drag, startPoint x: 329, startPoint y: 297, endPoint x: 443, endPoint y: 273, distance: 117.2
click at [0, 0] on slot at bounding box center [0, 0] width 0 height 0
drag, startPoint x: 553, startPoint y: 217, endPoint x: 562, endPoint y: 200, distance: 18.7
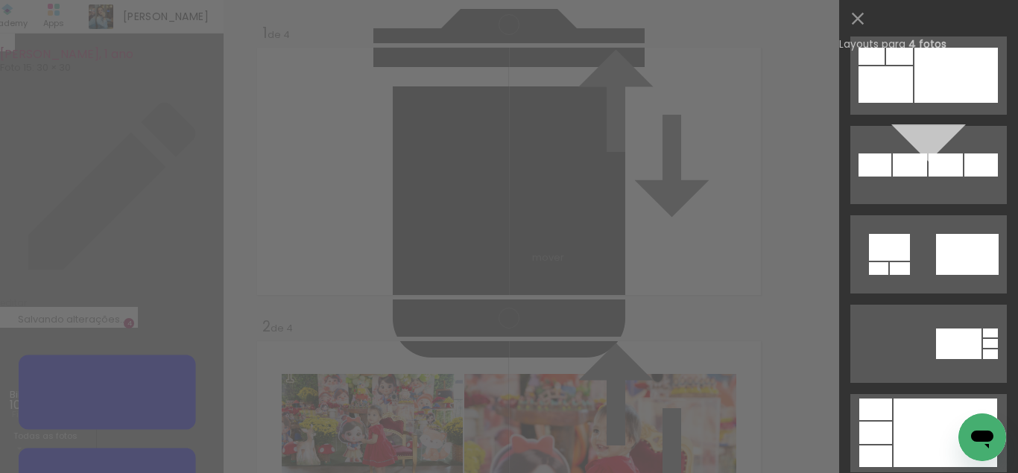
scroll to position [1645, 0]
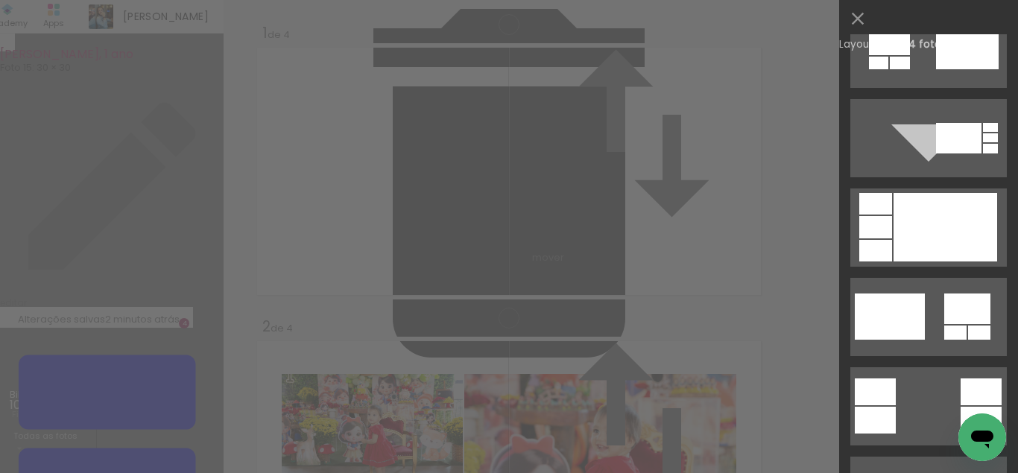
click at [912, 203] on div at bounding box center [945, 227] width 104 height 69
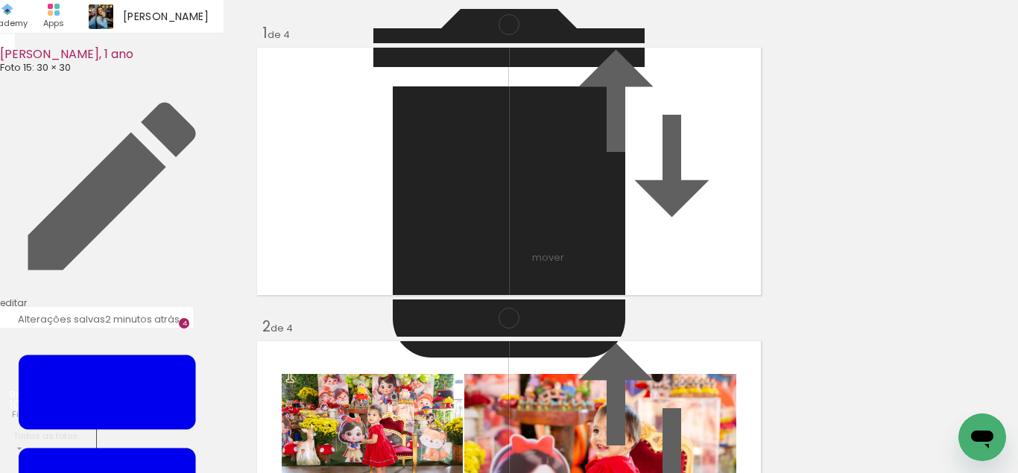
scroll to position [899, 0]
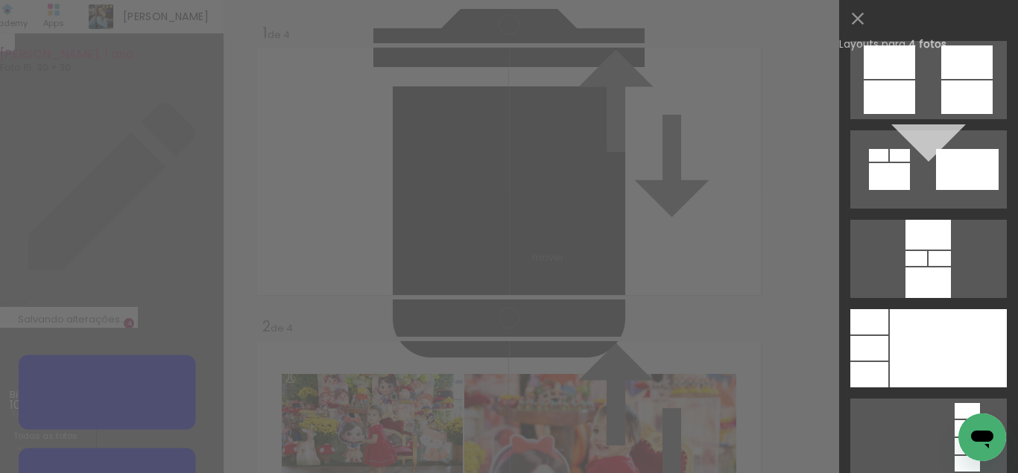
scroll to position [4667, 0]
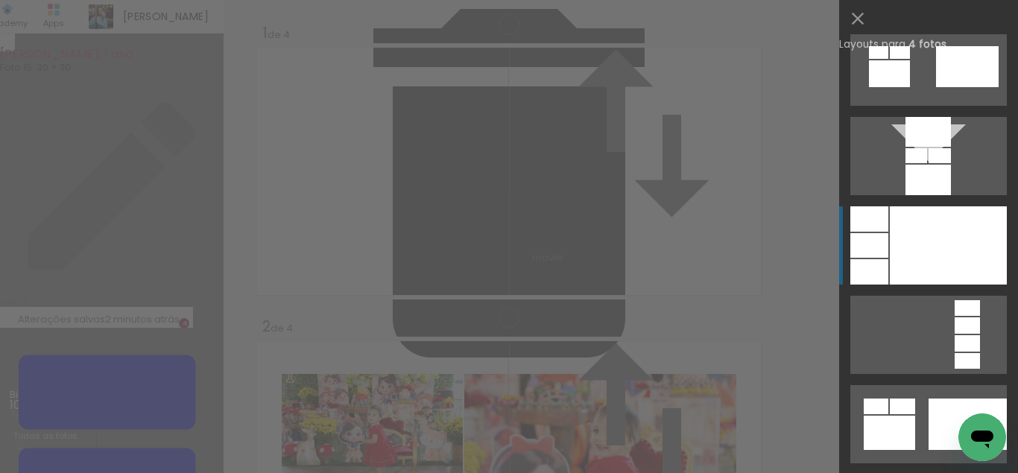
click at [917, 248] on div at bounding box center [948, 245] width 117 height 78
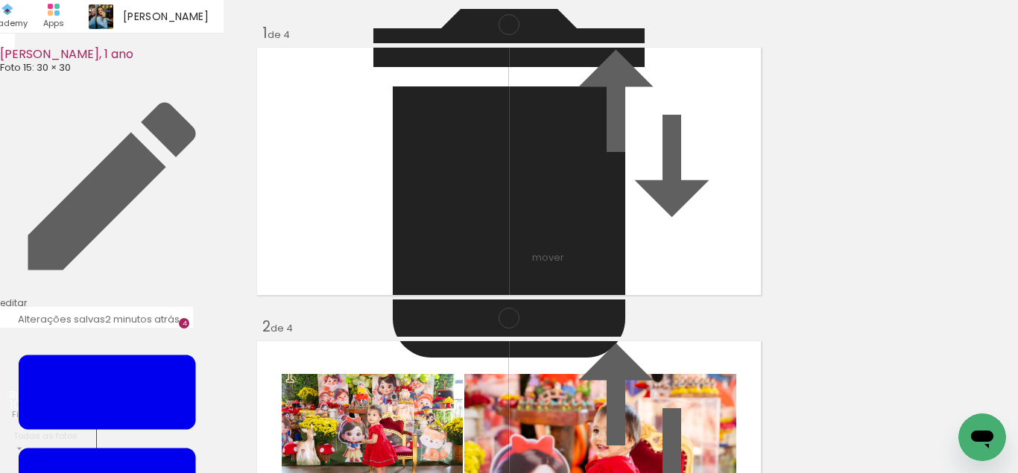
drag, startPoint x: 712, startPoint y: 330, endPoint x: 561, endPoint y: 288, distance: 156.2
click at [0, 0] on slot at bounding box center [0, 0] width 0 height 0
drag, startPoint x: 577, startPoint y: 259, endPoint x: 573, endPoint y: 244, distance: 15.6
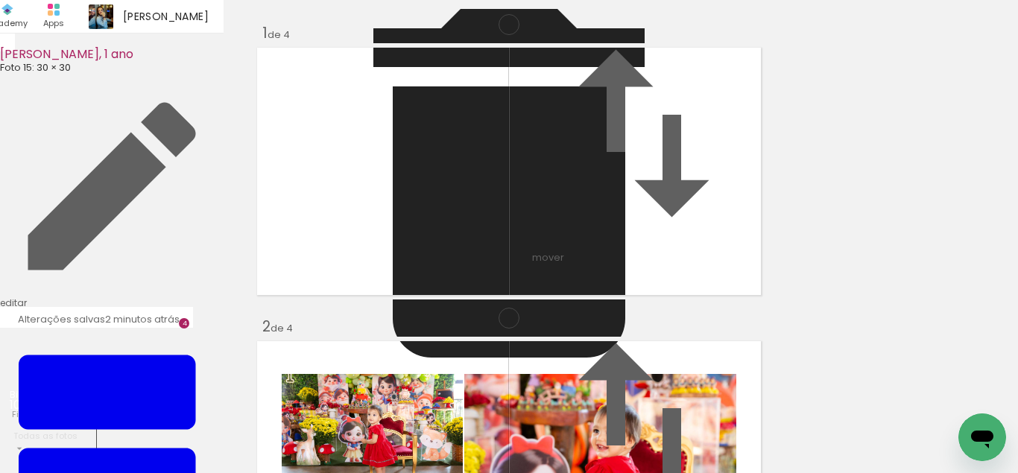
scroll to position [899, 0]
drag, startPoint x: 746, startPoint y: 175, endPoint x: 721, endPoint y: 323, distance: 149.6
click at [0, 0] on slot at bounding box center [0, 0] width 0 height 0
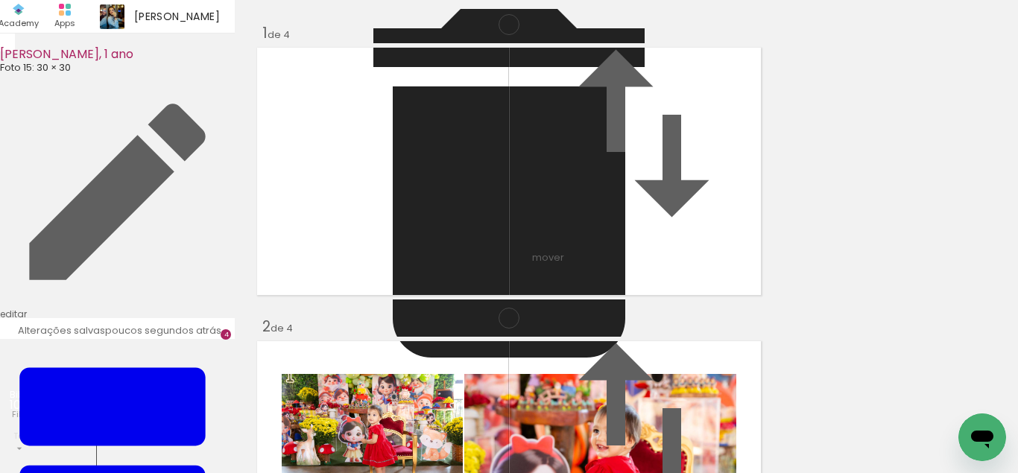
scroll to position [0, 928]
drag, startPoint x: 386, startPoint y: 436, endPoint x: 421, endPoint y: 297, distance: 142.9
click at [421, 297] on quentale-workspace at bounding box center [509, 236] width 1018 height 473
drag, startPoint x: 487, startPoint y: 420, endPoint x: 556, endPoint y: 261, distance: 173.8
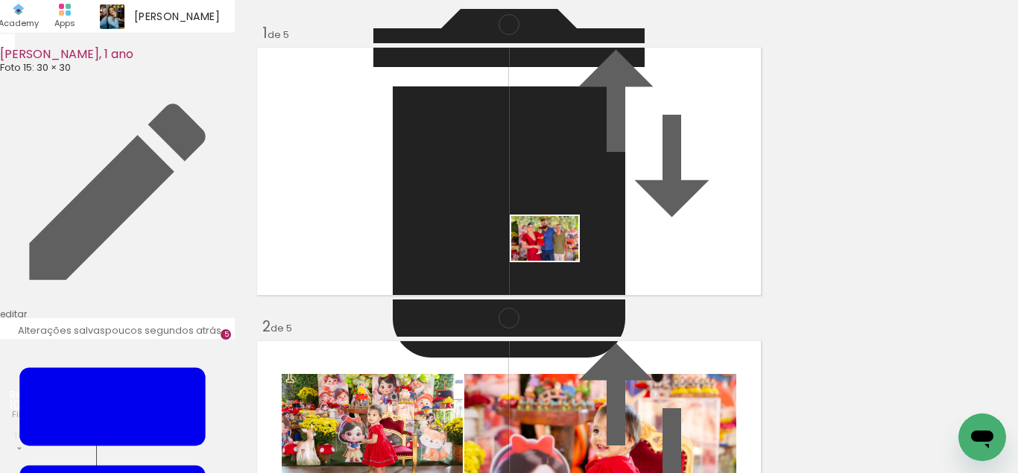
click at [556, 261] on quentale-workspace at bounding box center [509, 236] width 1018 height 473
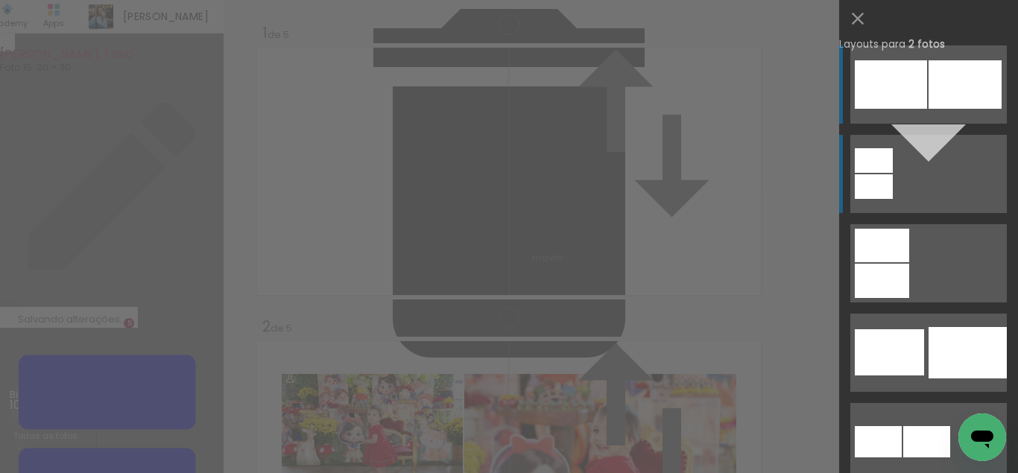
scroll to position [206, 0]
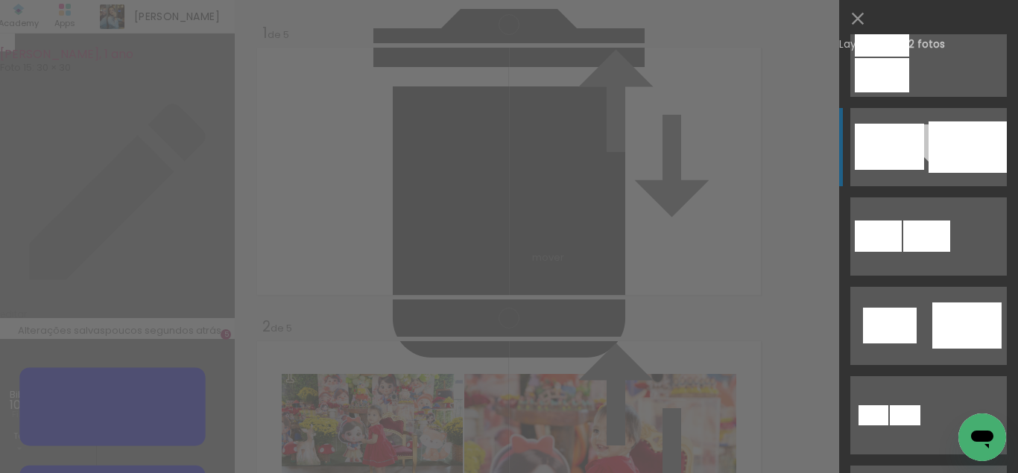
click at [947, 123] on div at bounding box center [967, 146] width 78 height 51
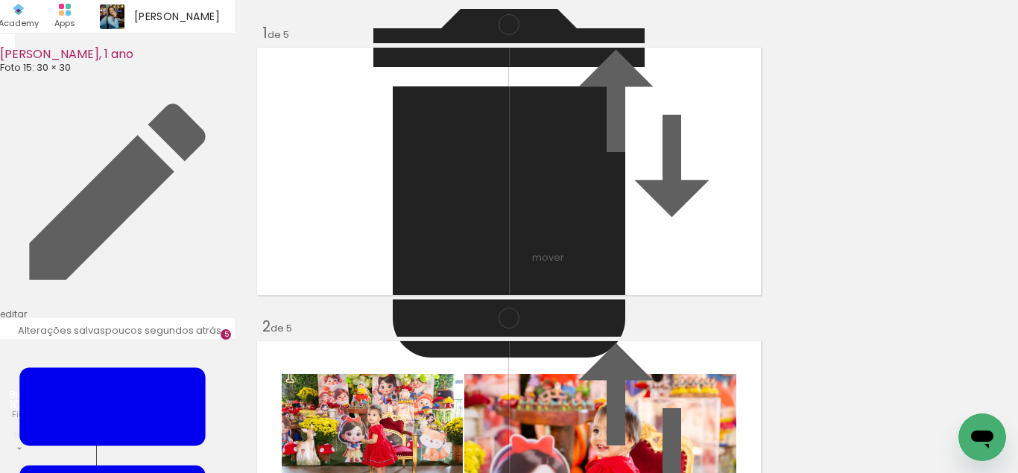
scroll to position [1398, 0]
drag, startPoint x: 542, startPoint y: 431, endPoint x: 514, endPoint y: 304, distance: 129.6
click at [514, 304] on quentale-workspace at bounding box center [509, 236] width 1018 height 473
drag, startPoint x: 390, startPoint y: 430, endPoint x: 545, endPoint y: 330, distance: 184.3
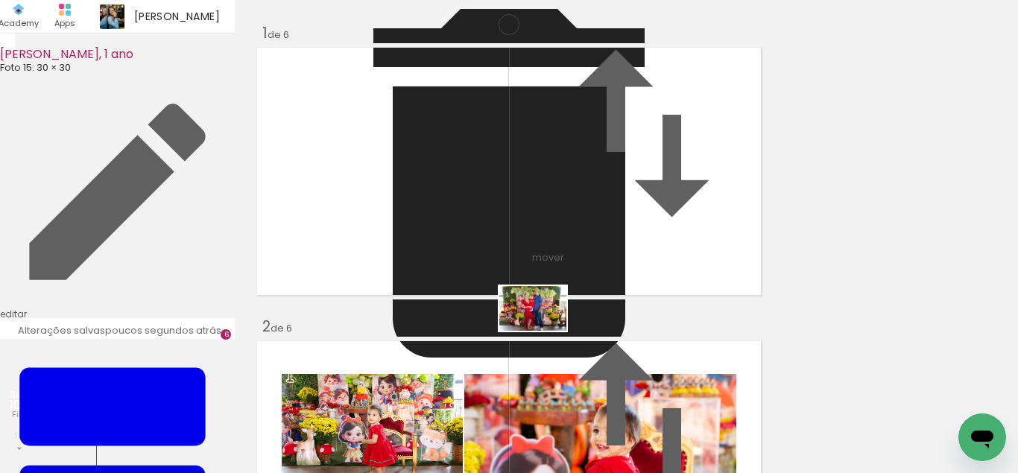
click at [545, 330] on quentale-workspace at bounding box center [509, 236] width 1018 height 473
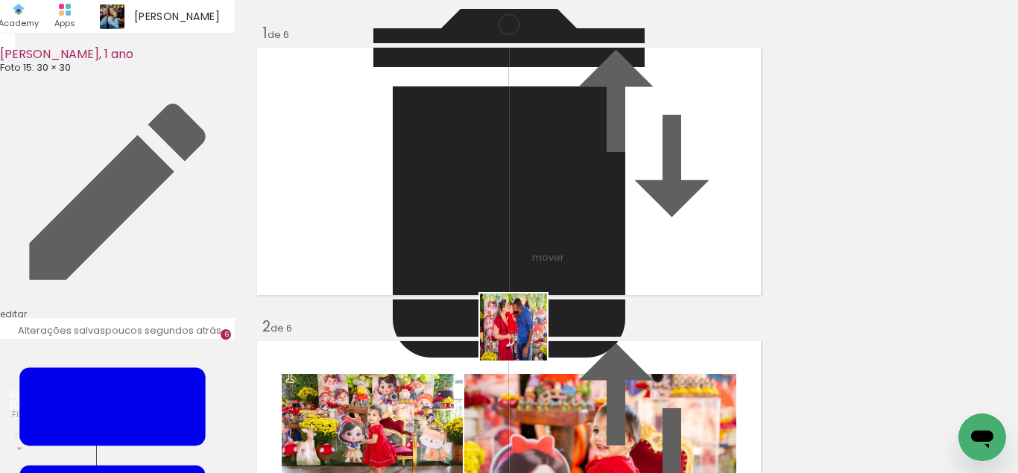
drag, startPoint x: 481, startPoint y: 439, endPoint x: 525, endPoint y: 338, distance: 109.5
click at [525, 338] on quentale-workspace at bounding box center [509, 236] width 1018 height 473
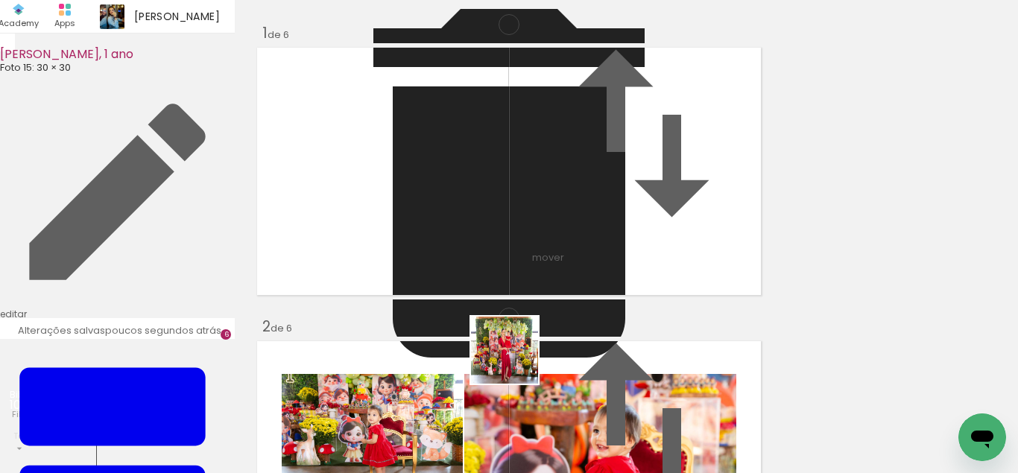
drag, startPoint x: 533, startPoint y: 415, endPoint x: 629, endPoint y: 430, distance: 96.5
click at [492, 314] on quentale-workspace at bounding box center [509, 236] width 1018 height 473
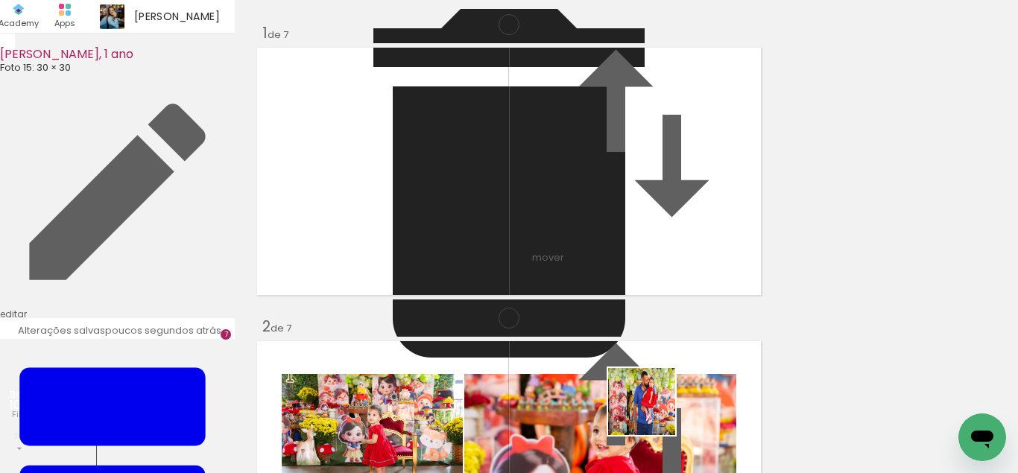
drag, startPoint x: 653, startPoint y: 413, endPoint x: 612, endPoint y: 314, distance: 106.3
click at [615, 314] on quentale-workspace at bounding box center [509, 236] width 1018 height 473
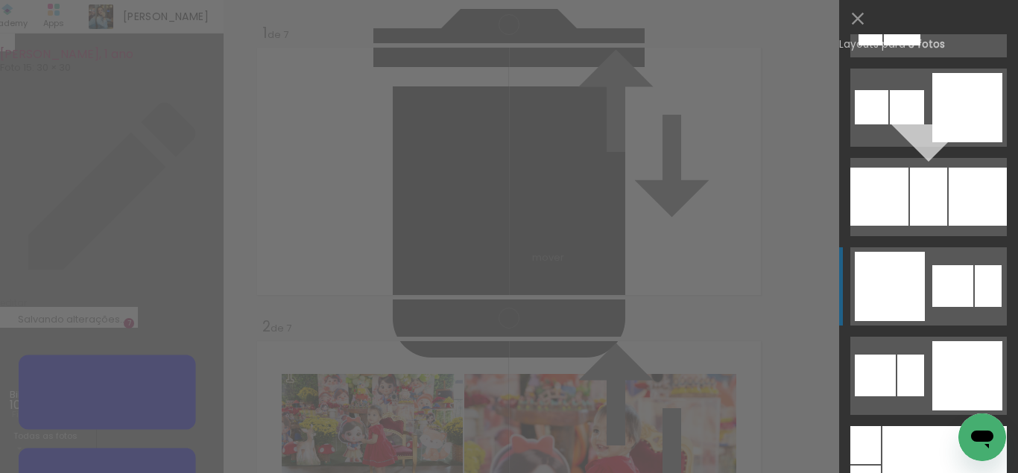
scroll to position [13911, 0]
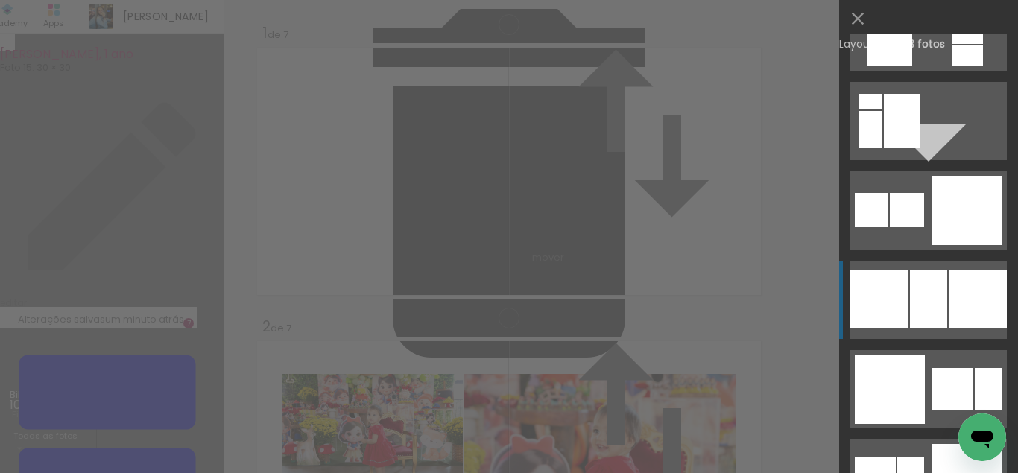
click at [912, 292] on div at bounding box center [928, 299] width 37 height 58
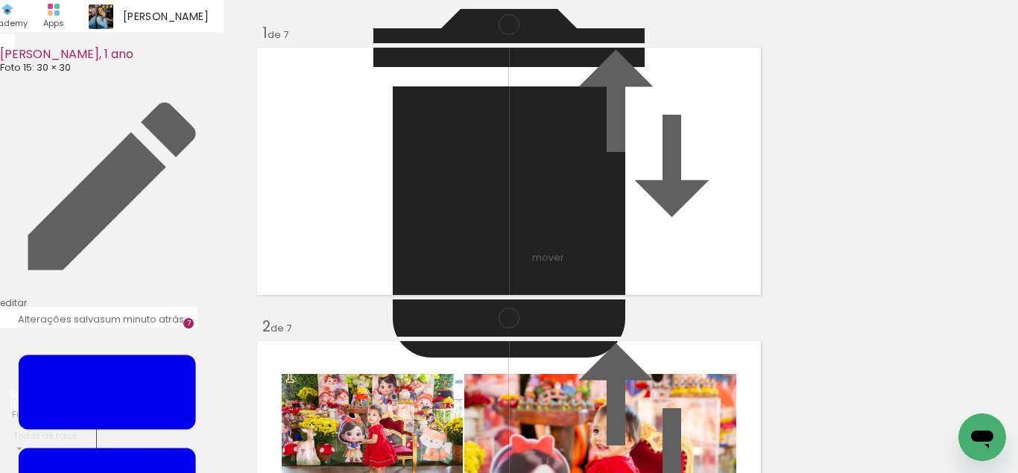
drag, startPoint x: 642, startPoint y: 246, endPoint x: 545, endPoint y: 241, distance: 97.7
click at [0, 0] on slot at bounding box center [0, 0] width 0 height 0
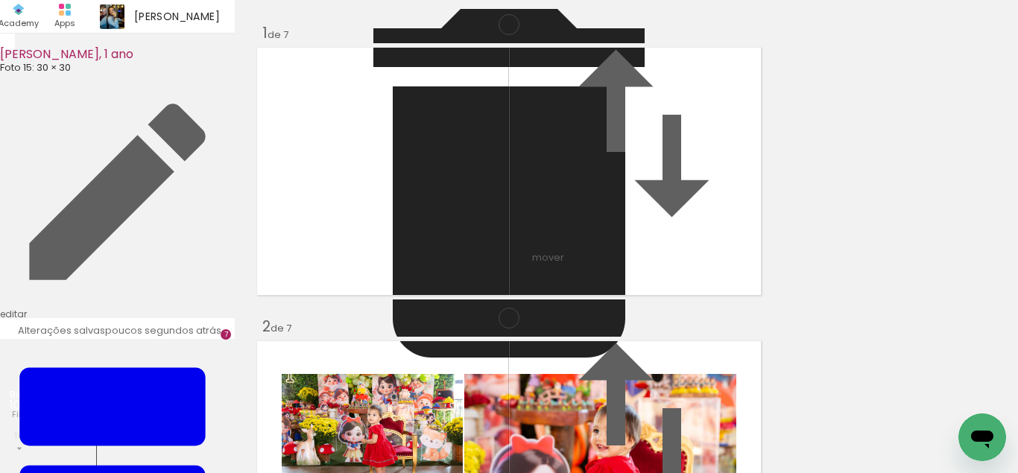
drag, startPoint x: 700, startPoint y: 151, endPoint x: 352, endPoint y: 431, distance: 446.7
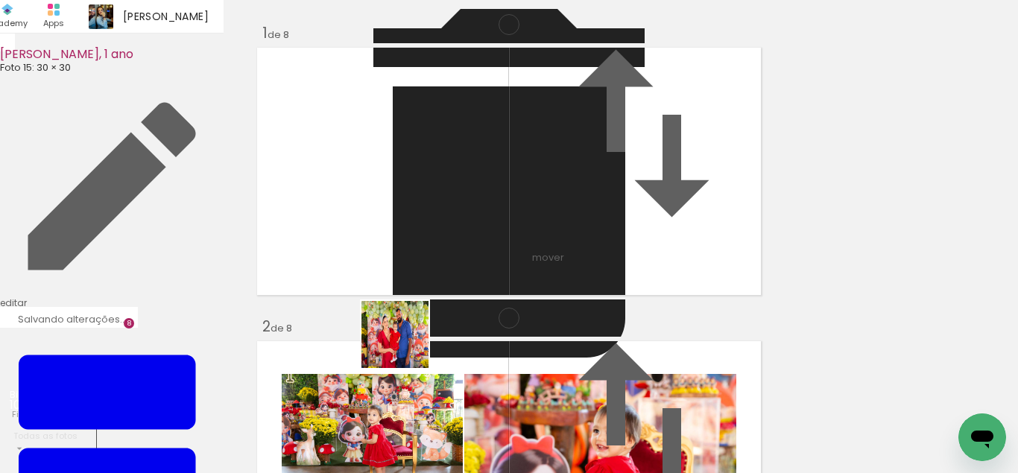
drag, startPoint x: 311, startPoint y: 426, endPoint x: 406, endPoint y: 346, distance: 124.8
click at [406, 346] on quentale-workspace at bounding box center [509, 236] width 1018 height 473
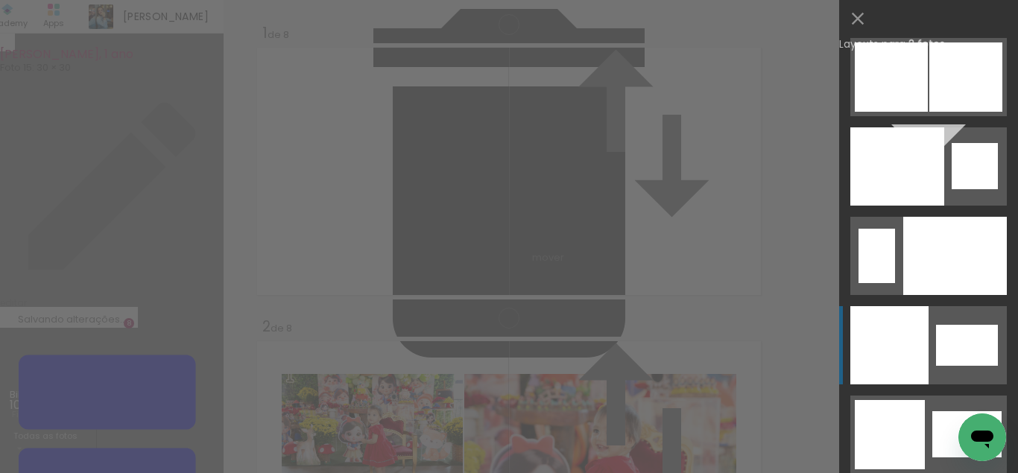
scroll to position [7491, 0]
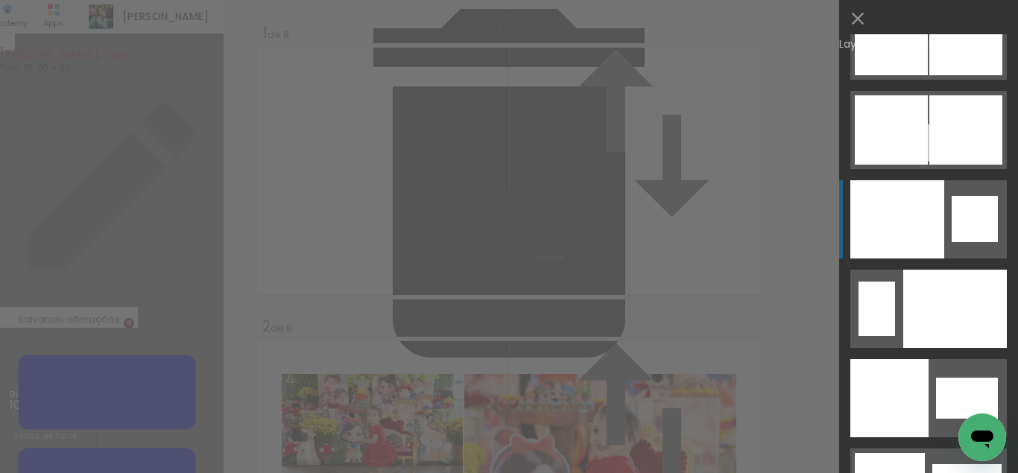
scroll to position [7438, 0]
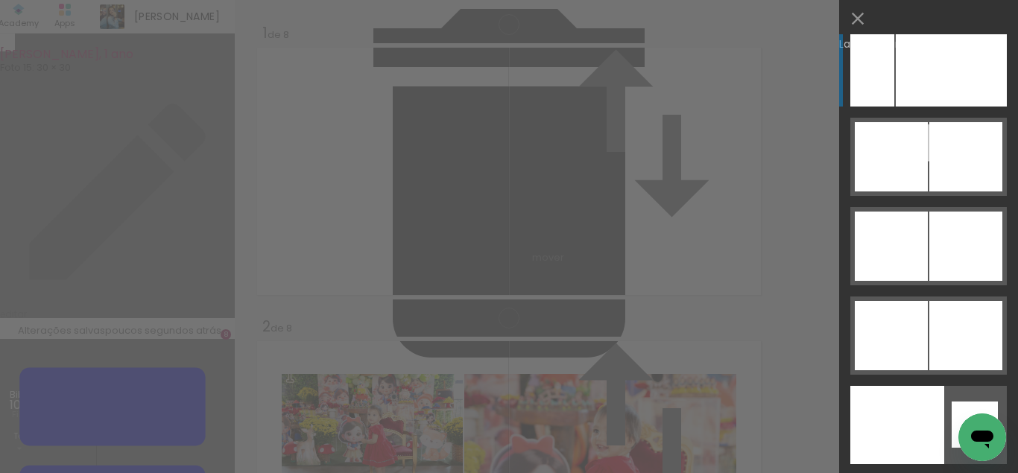
click at [950, 92] on div at bounding box center [951, 67] width 111 height 78
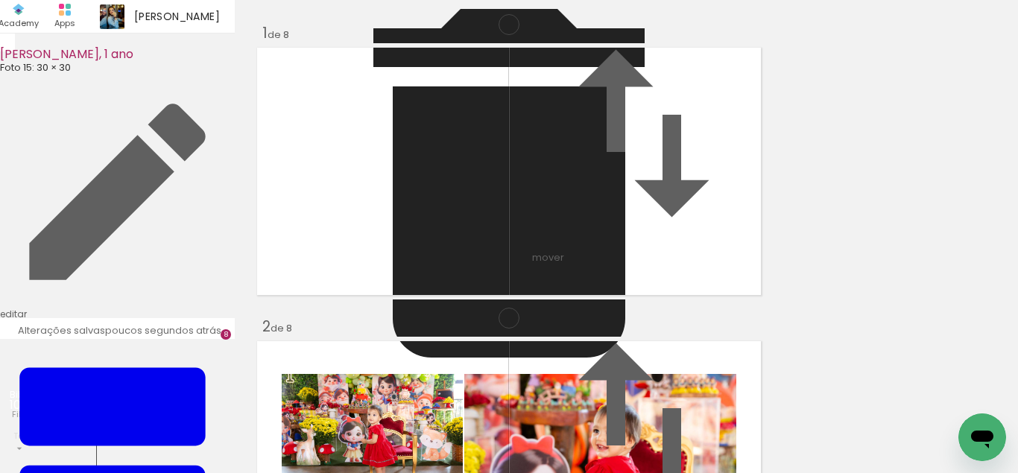
drag, startPoint x: 364, startPoint y: 161, endPoint x: 346, endPoint y: 159, distance: 18.0
drag, startPoint x: 377, startPoint y: 183, endPoint x: 368, endPoint y: 183, distance: 9.0
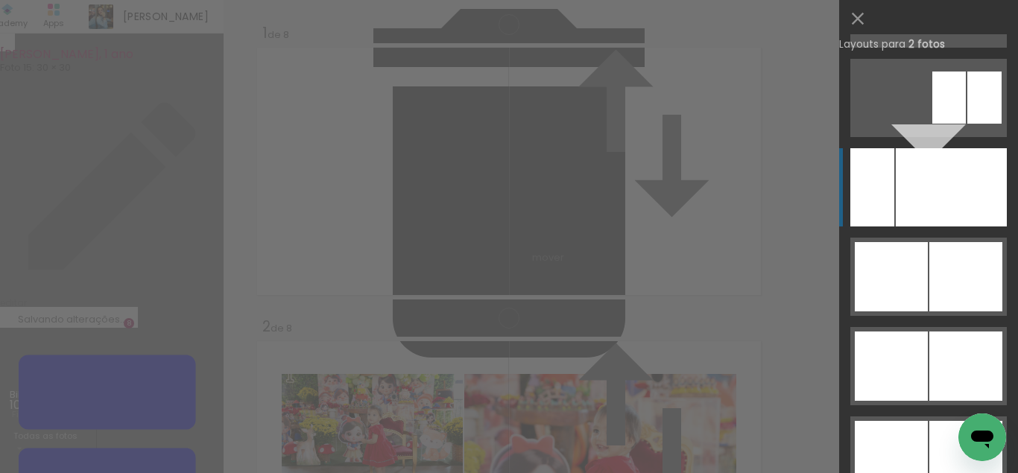
scroll to position [7215, 0]
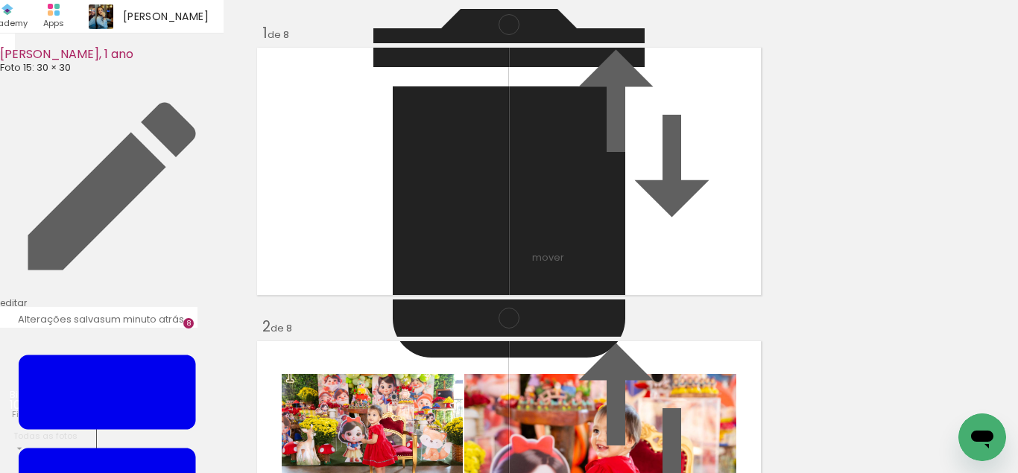
scroll to position [1589, 0]
drag, startPoint x: 491, startPoint y: 201, endPoint x: 340, endPoint y: 179, distance: 152.2
click at [0, 0] on slot at bounding box center [0, 0] width 0 height 0
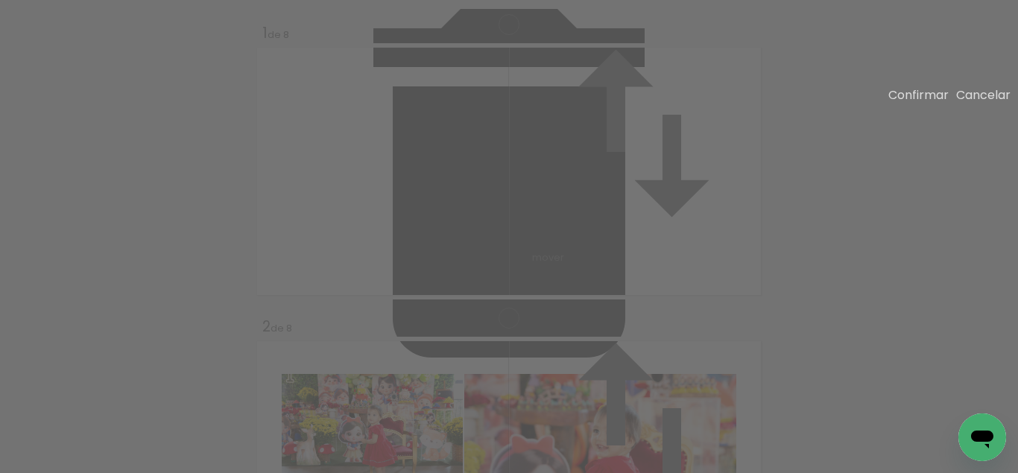
scroll to position [1486, 0]
click at [0, 0] on slot "Cancelar" at bounding box center [0, 0] width 0 height 0
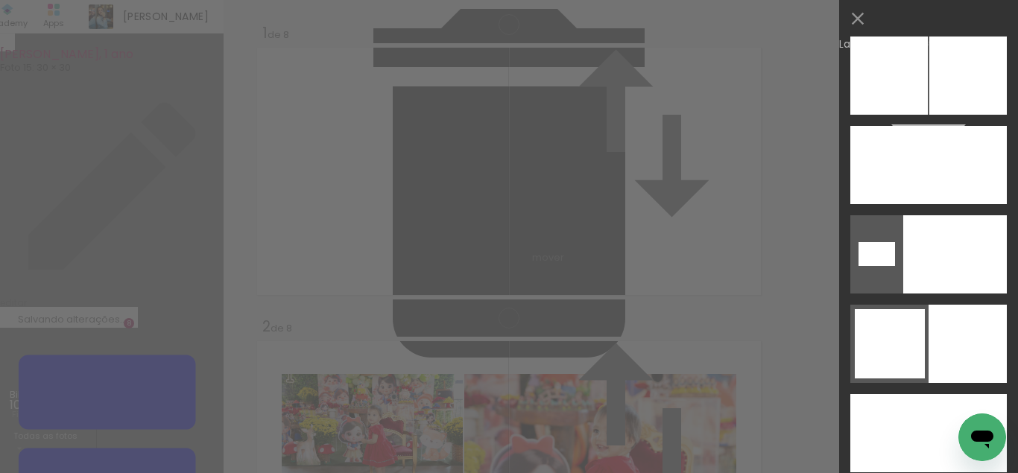
scroll to position [4953, 0]
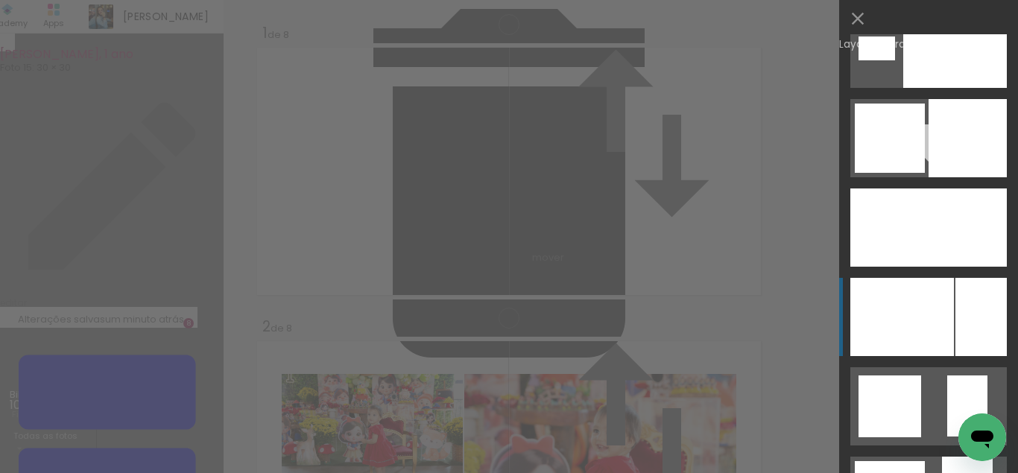
click at [925, 319] on div at bounding box center [902, 317] width 104 height 78
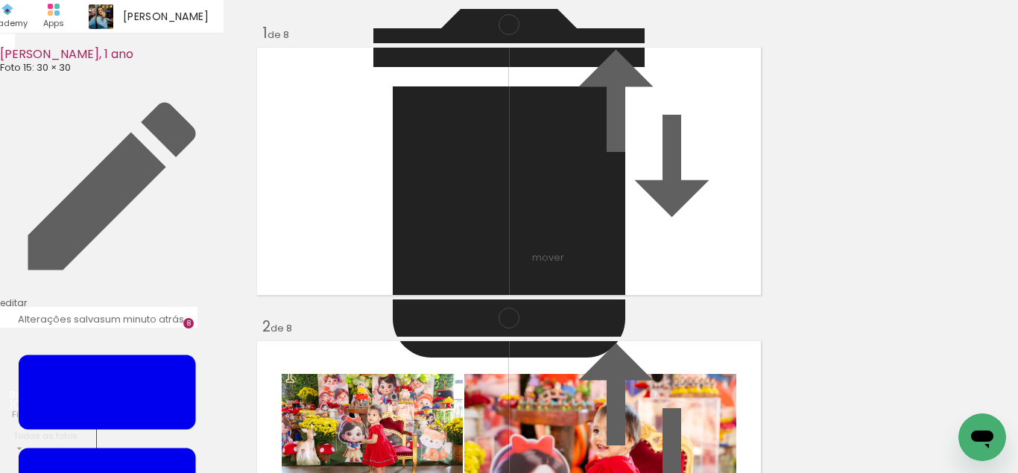
drag, startPoint x: 682, startPoint y: 252, endPoint x: 524, endPoint y: 250, distance: 158.7
click at [0, 0] on slot at bounding box center [0, 0] width 0 height 0
drag, startPoint x: 519, startPoint y: 230, endPoint x: 491, endPoint y: 229, distance: 27.6
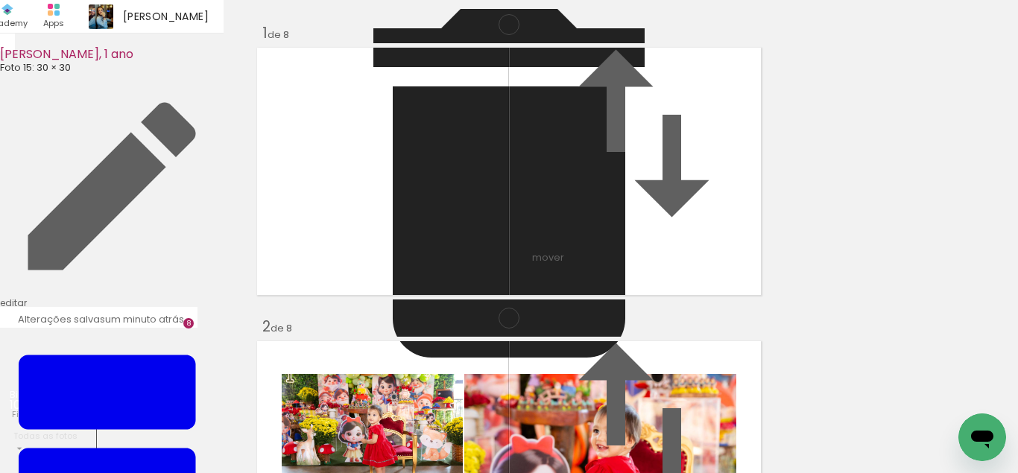
drag, startPoint x: 752, startPoint y: 222, endPoint x: 750, endPoint y: 211, distance: 11.3
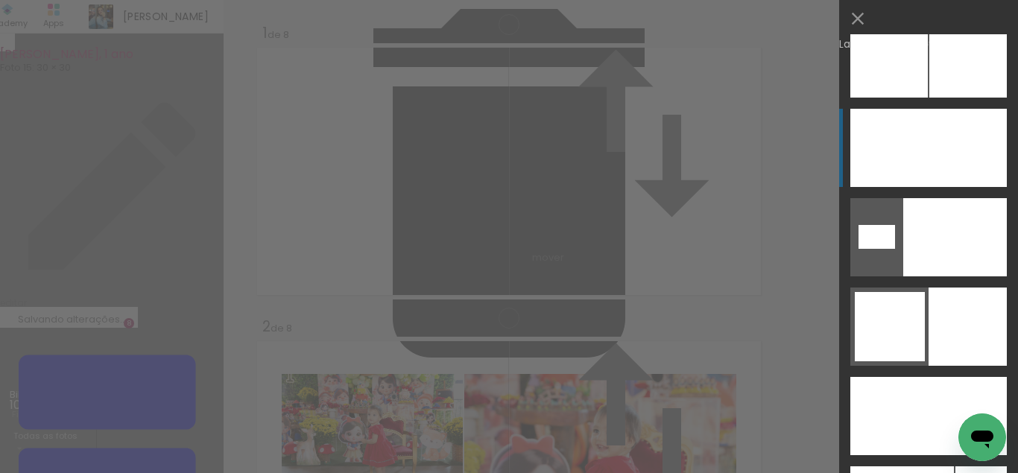
scroll to position [4662, 0]
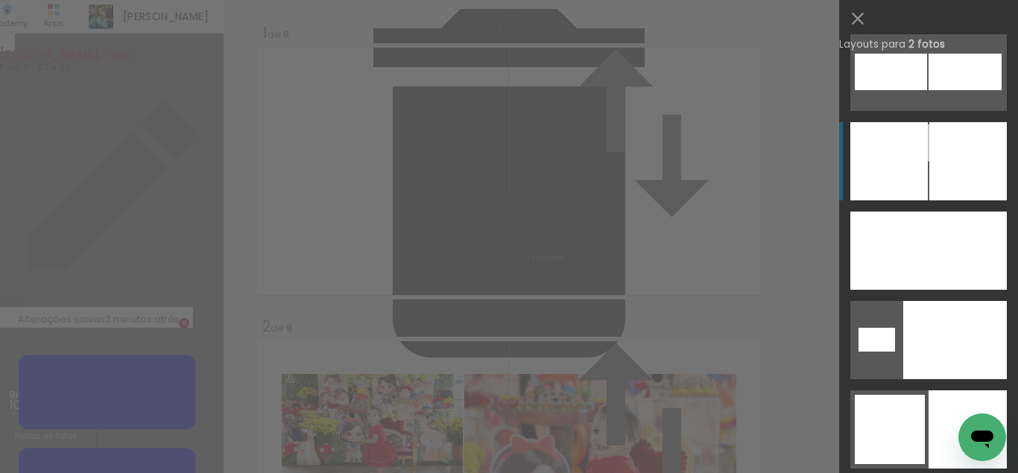
click at [945, 173] on div at bounding box center [967, 161] width 77 height 78
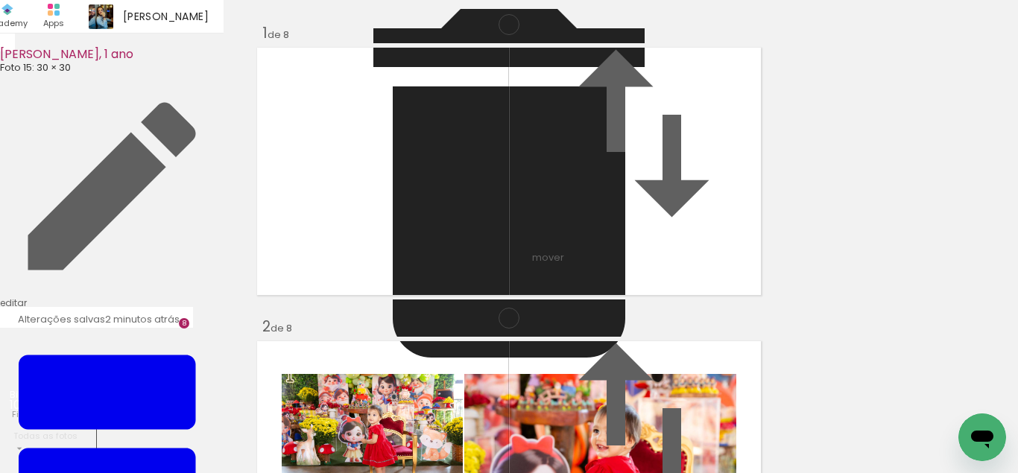
drag, startPoint x: 452, startPoint y: 193, endPoint x: 460, endPoint y: 192, distance: 9.0
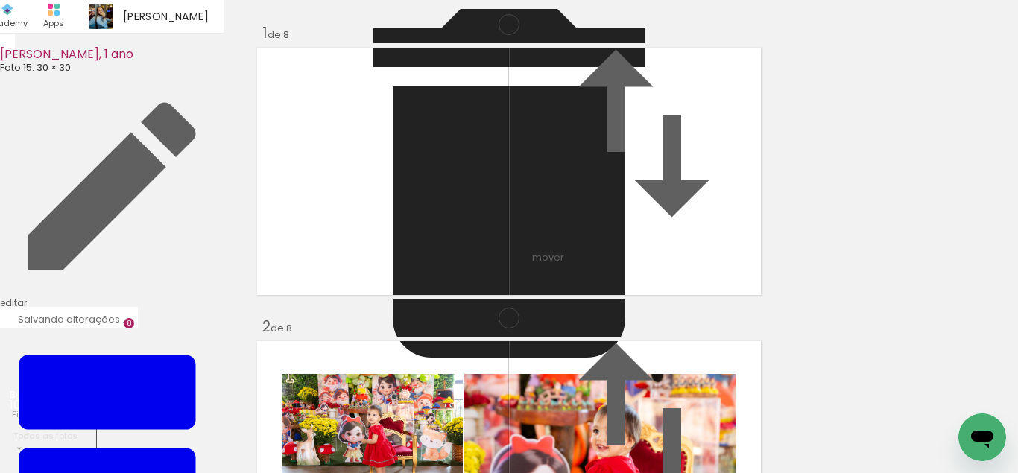
drag, startPoint x: 621, startPoint y: 203, endPoint x: 450, endPoint y: 210, distance: 170.8
click at [0, 0] on slot at bounding box center [0, 0] width 0 height 0
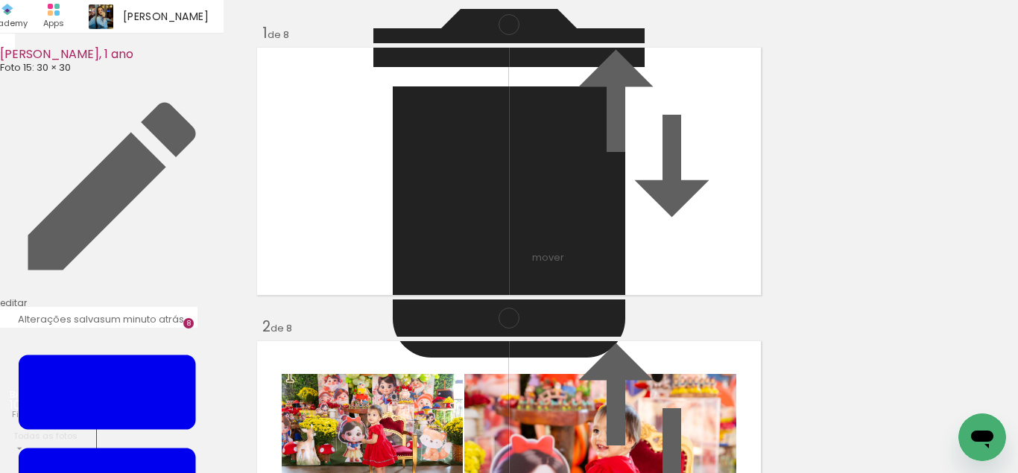
scroll to position [1748, 0]
drag, startPoint x: 342, startPoint y: 418, endPoint x: 416, endPoint y: 289, distance: 148.5
click at [416, 289] on quentale-workspace at bounding box center [509, 236] width 1018 height 473
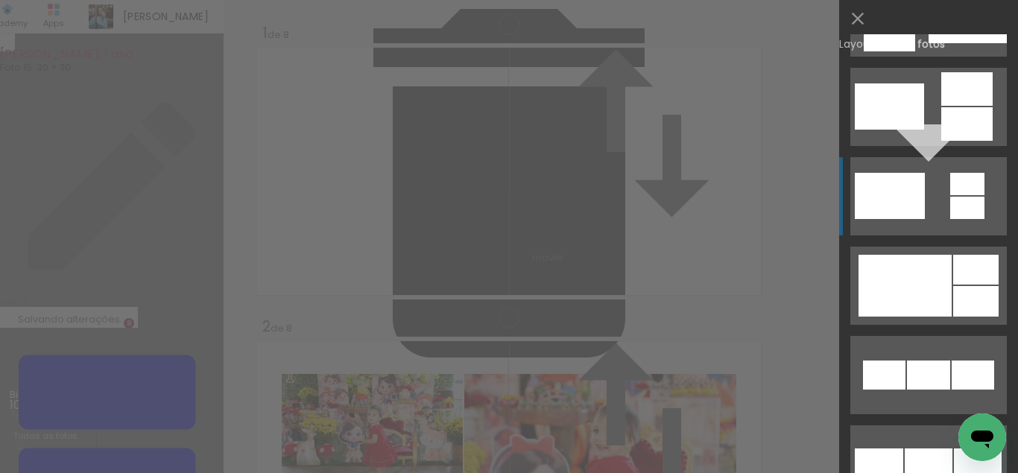
scroll to position [617, 0]
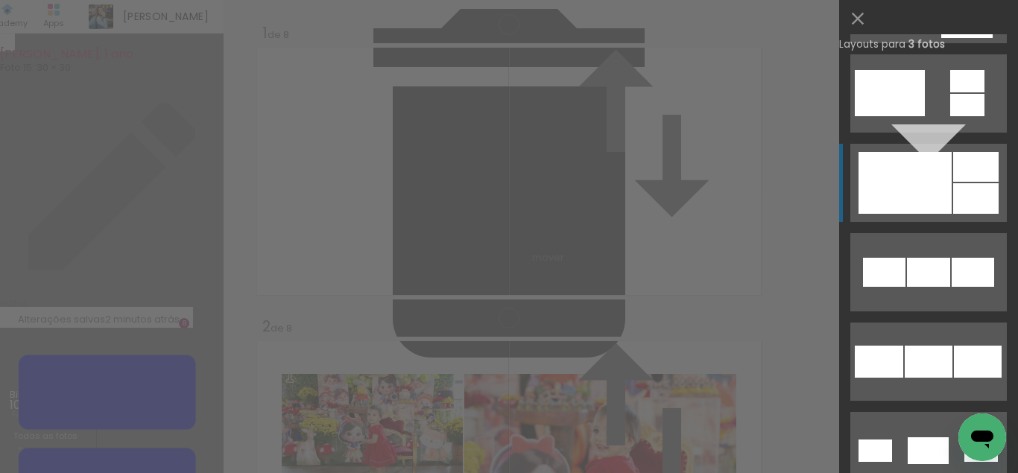
click at [955, 164] on div at bounding box center [975, 167] width 45 height 30
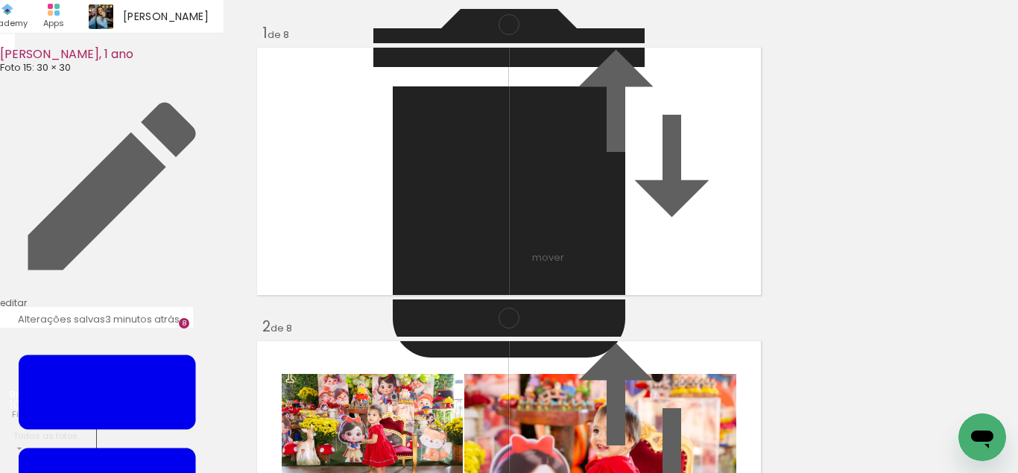
scroll to position [1780, 0]
drag, startPoint x: 653, startPoint y: 282, endPoint x: 531, endPoint y: 256, distance: 125.1
click at [0, 0] on slot at bounding box center [0, 0] width 0 height 0
drag, startPoint x: 691, startPoint y: 200, endPoint x: 480, endPoint y: 226, distance: 213.2
click at [0, 0] on slot at bounding box center [0, 0] width 0 height 0
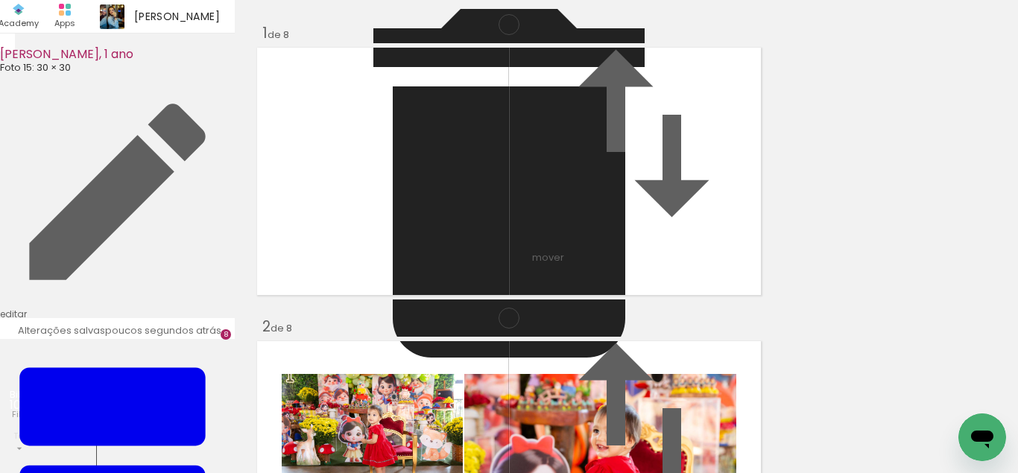
drag, startPoint x: 419, startPoint y: 221, endPoint x: 555, endPoint y: 254, distance: 139.5
click at [0, 0] on slot at bounding box center [0, 0] width 0 height 0
drag, startPoint x: 684, startPoint y: 226, endPoint x: 684, endPoint y: 218, distance: 8.9
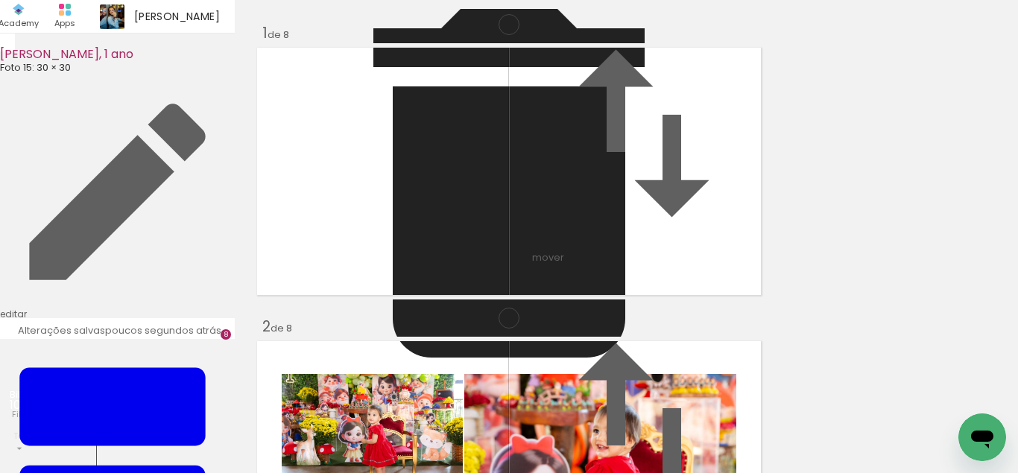
scroll to position [2088, 0]
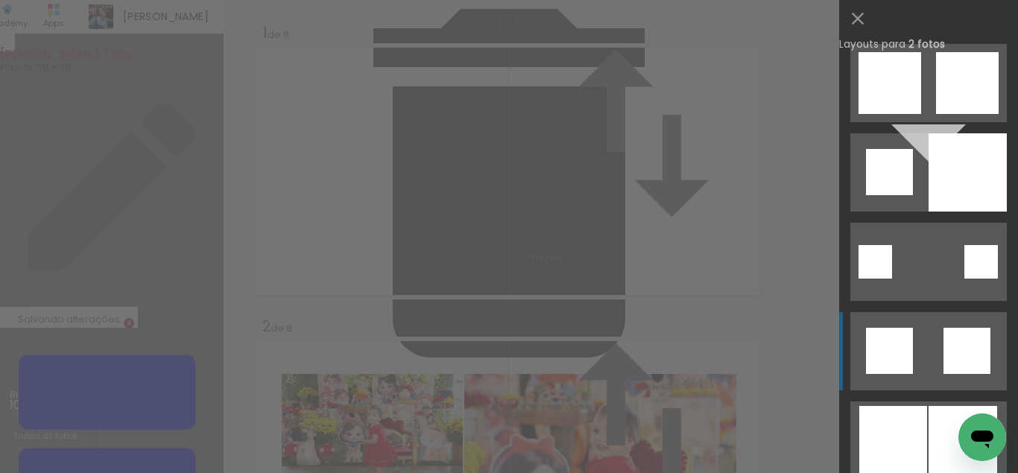
scroll to position [3524, 0]
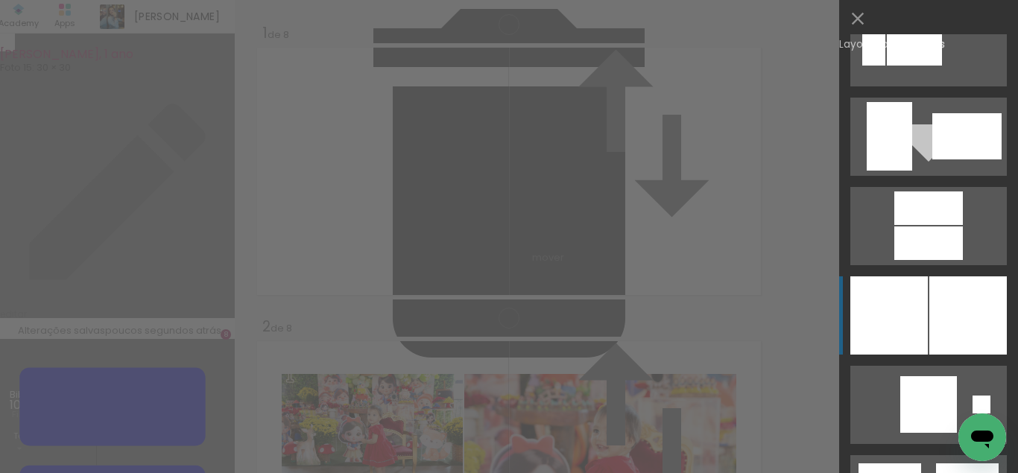
click at [907, 305] on div at bounding box center [888, 315] width 77 height 78
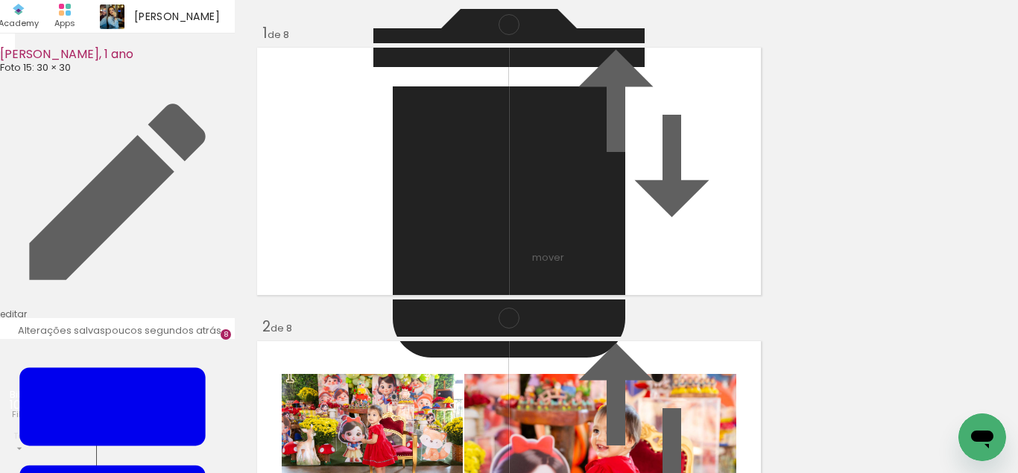
scroll to position [2074, 0]
drag, startPoint x: 710, startPoint y: 223, endPoint x: 682, endPoint y: 221, distance: 28.4
drag, startPoint x: 472, startPoint y: 207, endPoint x: 464, endPoint y: 194, distance: 15.1
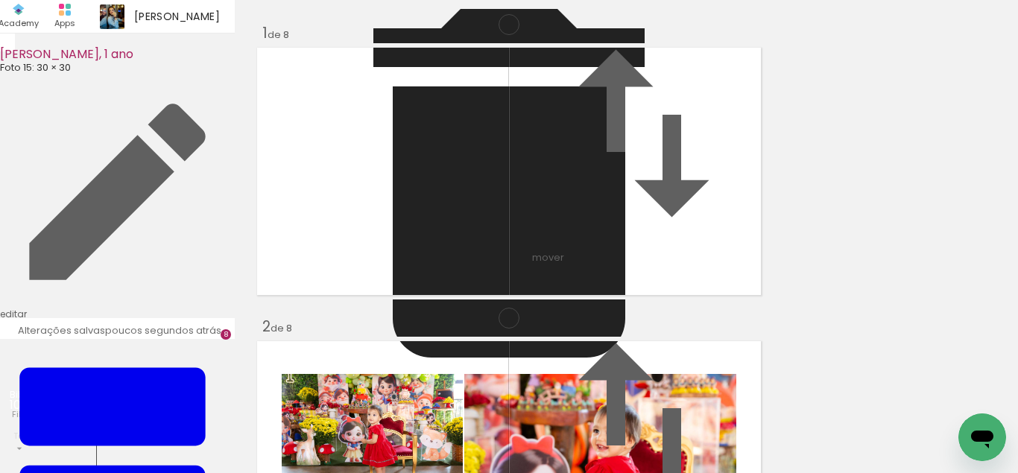
drag, startPoint x: 399, startPoint y: 193, endPoint x: 399, endPoint y: 177, distance: 15.6
type paper-slider "114"
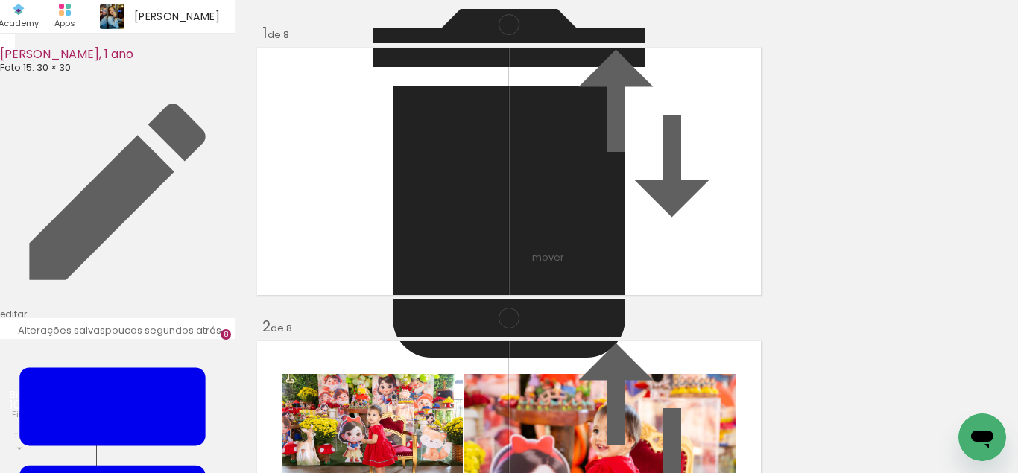
drag, startPoint x: 455, startPoint y: 206, endPoint x: 457, endPoint y: 198, distance: 8.3
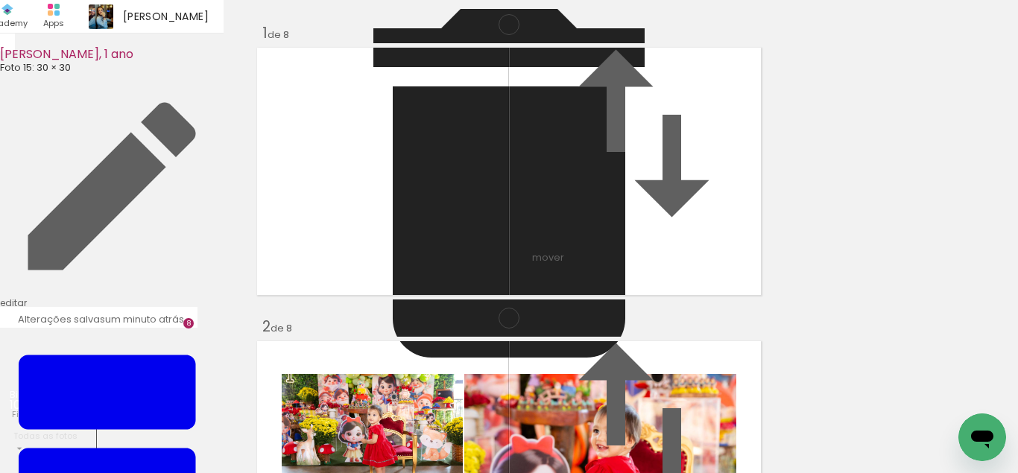
scroll to position [0, 0]
drag, startPoint x: 167, startPoint y: 427, endPoint x: 457, endPoint y: 238, distance: 345.7
click at [457, 238] on quentale-workspace at bounding box center [509, 236] width 1018 height 473
drag, startPoint x: 267, startPoint y: 430, endPoint x: 392, endPoint y: 405, distance: 126.8
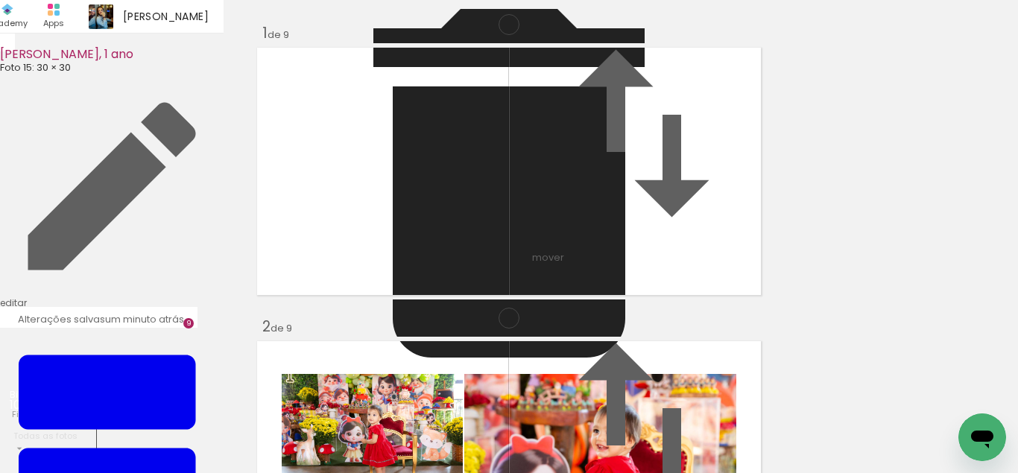
click at [438, 254] on quentale-workspace at bounding box center [509, 236] width 1018 height 473
drag, startPoint x: 340, startPoint y: 427, endPoint x: 499, endPoint y: 256, distance: 233.6
click at [499, 256] on quentale-workspace at bounding box center [509, 236] width 1018 height 473
drag, startPoint x: 397, startPoint y: 437, endPoint x: 484, endPoint y: 406, distance: 92.4
click at [501, 259] on quentale-workspace at bounding box center [509, 236] width 1018 height 473
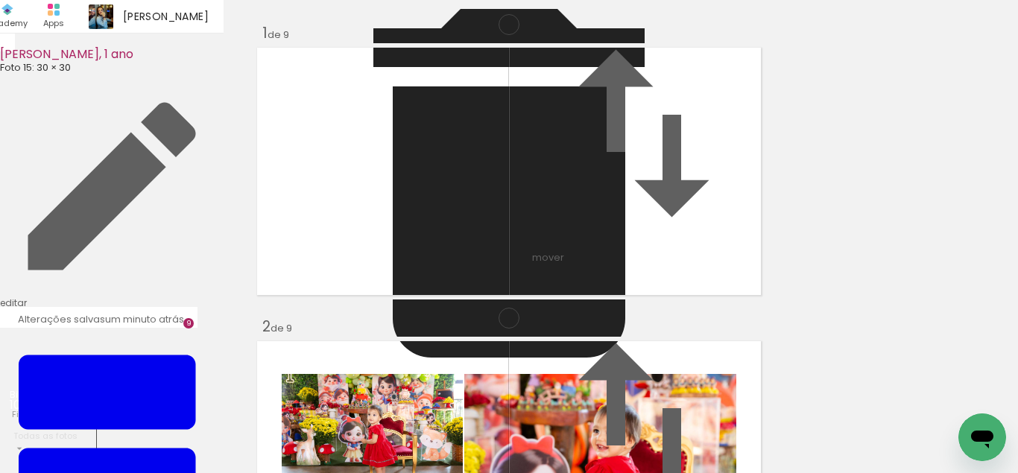
drag, startPoint x: 484, startPoint y: 406, endPoint x: 498, endPoint y: 243, distance: 163.7
click at [498, 243] on quentale-workspace at bounding box center [509, 236] width 1018 height 473
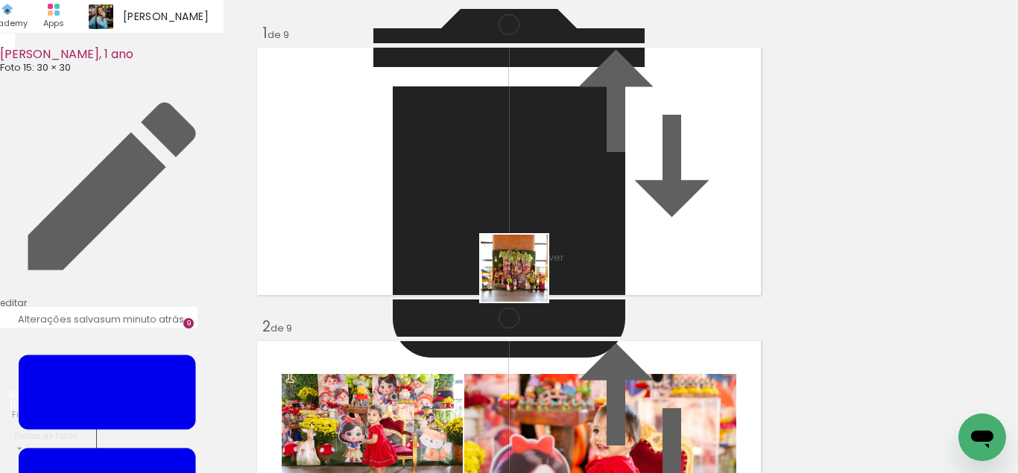
drag, startPoint x: 561, startPoint y: 414, endPoint x: 630, endPoint y: 416, distance: 69.3
click at [522, 264] on quentale-workspace at bounding box center [509, 236] width 1018 height 473
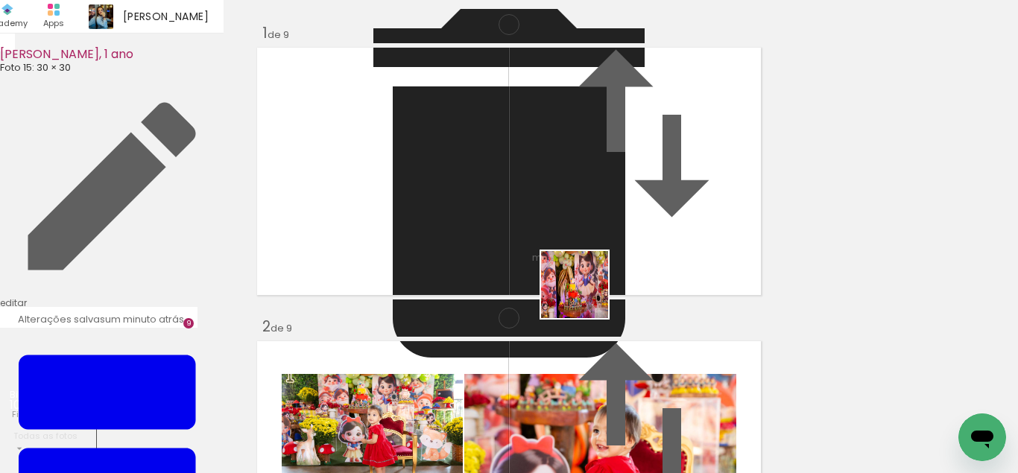
drag, startPoint x: 603, startPoint y: 328, endPoint x: 679, endPoint y: 419, distance: 119.5
click at [580, 285] on quentale-workspace at bounding box center [509, 236] width 1018 height 473
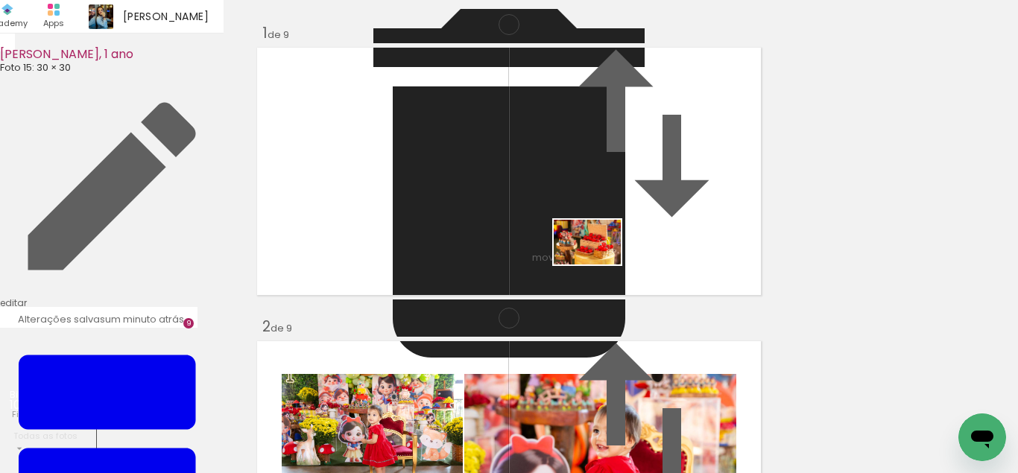
drag, startPoint x: 732, startPoint y: 450, endPoint x: 598, endPoint y: 264, distance: 228.5
click at [598, 264] on quentale-workspace at bounding box center [509, 236] width 1018 height 473
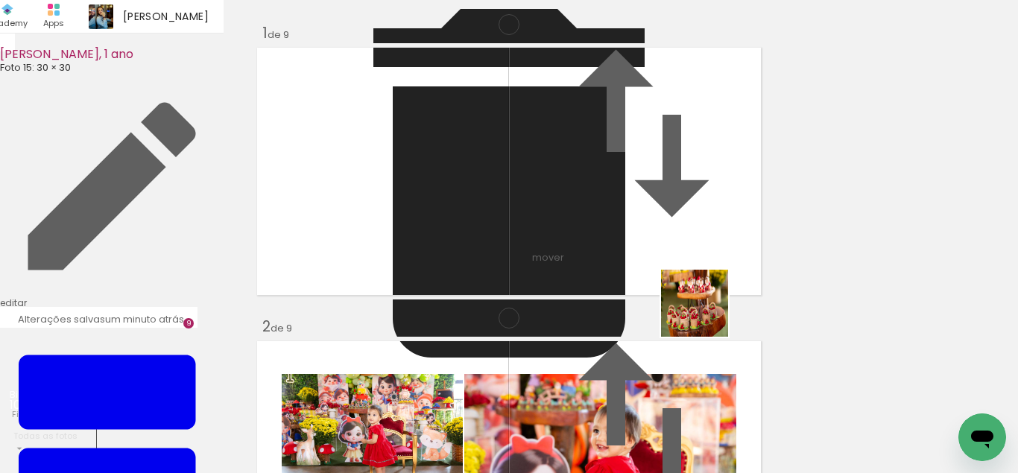
drag, startPoint x: 798, startPoint y: 423, endPoint x: 873, endPoint y: 433, distance: 75.9
click at [640, 275] on quentale-workspace at bounding box center [509, 236] width 1018 height 473
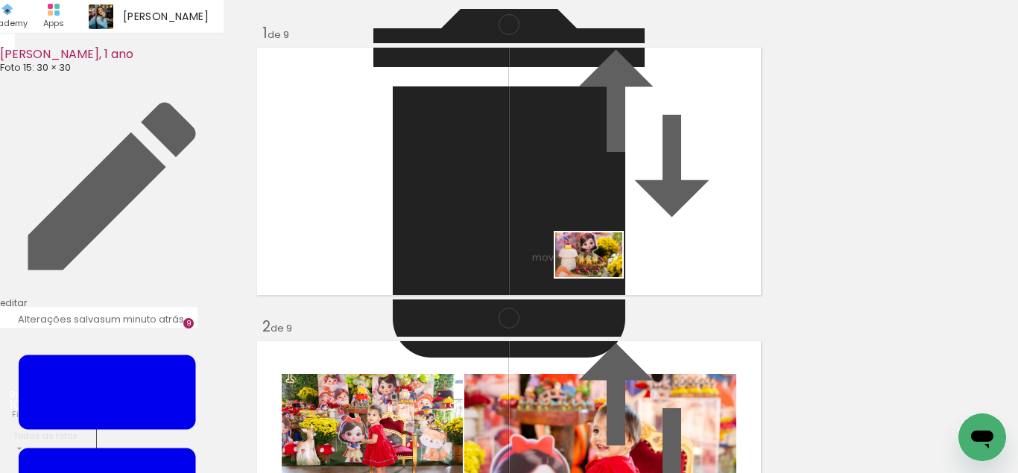
drag, startPoint x: 808, startPoint y: 352, endPoint x: 1017, endPoint y: 437, distance: 225.5
click at [583, 273] on quentale-workspace at bounding box center [509, 236] width 1018 height 473
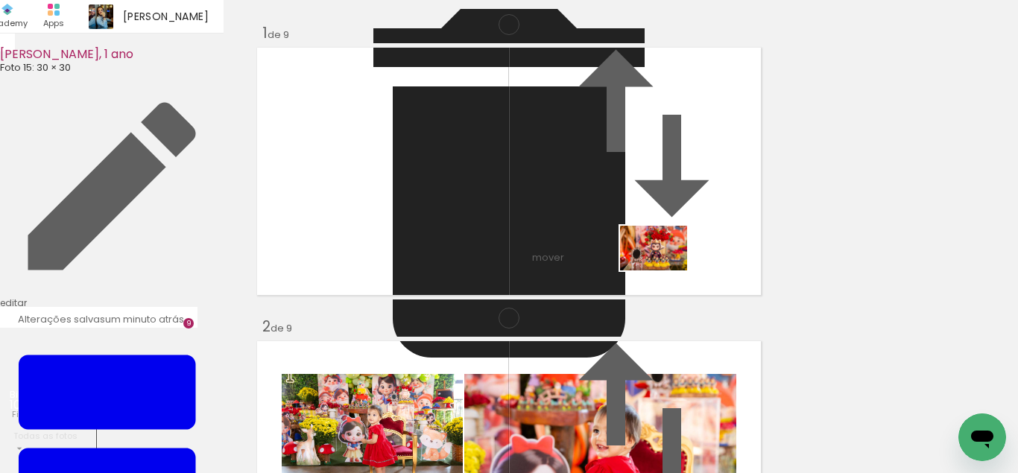
drag, startPoint x: 945, startPoint y: 390, endPoint x: 551, endPoint y: 391, distance: 394.1
click at [663, 270] on quentale-workspace at bounding box center [509, 236] width 1018 height 473
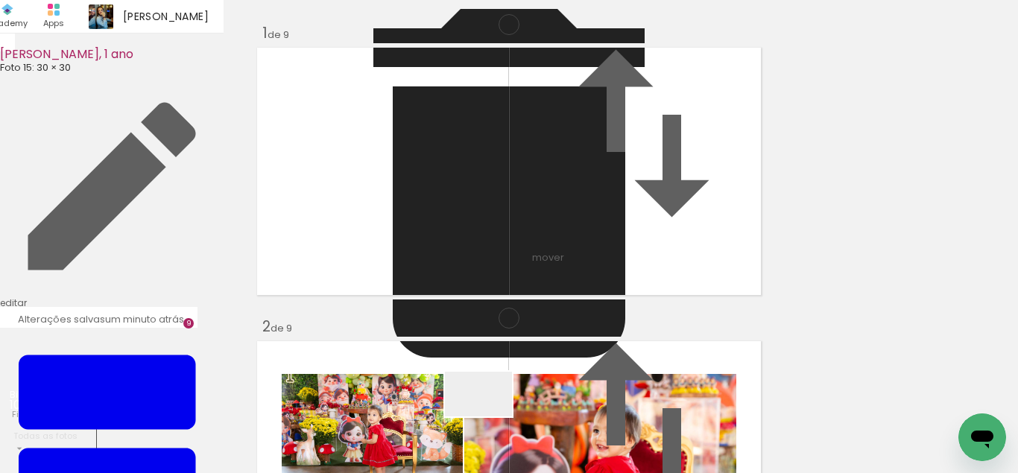
drag, startPoint x: 490, startPoint y: 422, endPoint x: 605, endPoint y: 434, distance: 116.1
click at [496, 286] on quentale-workspace at bounding box center [509, 236] width 1018 height 473
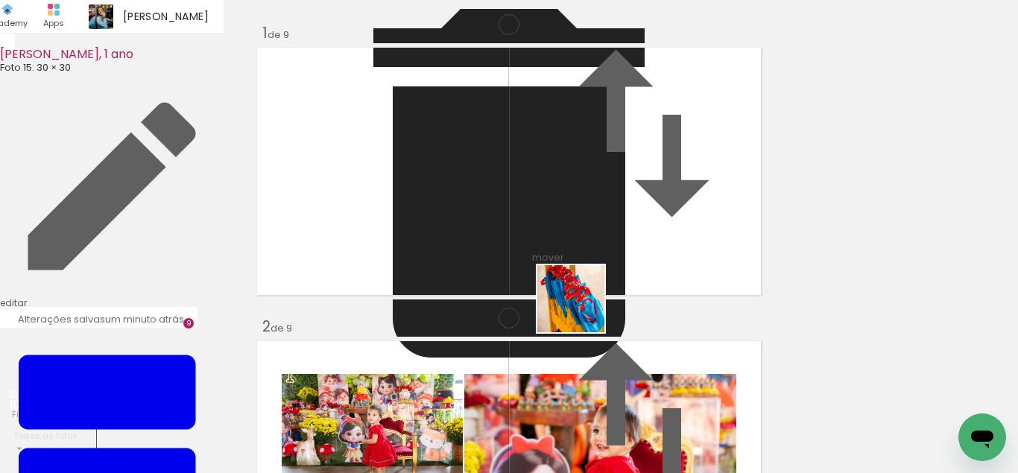
drag, startPoint x: 582, startPoint y: 310, endPoint x: 706, endPoint y: 431, distance: 172.8
click at [573, 272] on quentale-workspace at bounding box center [509, 236] width 1018 height 473
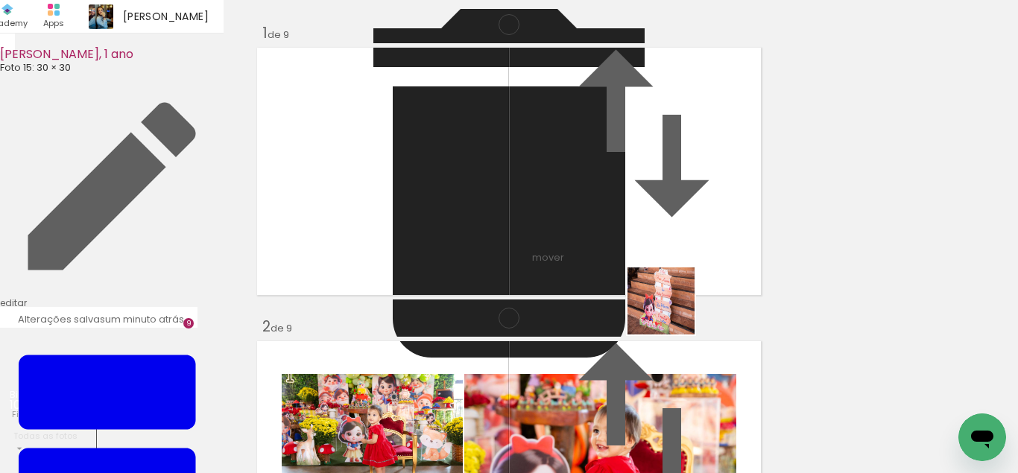
drag, startPoint x: 700, startPoint y: 410, endPoint x: 658, endPoint y: 273, distance: 142.6
click at [658, 273] on quentale-workspace at bounding box center [509, 236] width 1018 height 473
